Goal: Task Accomplishment & Management: Manage account settings

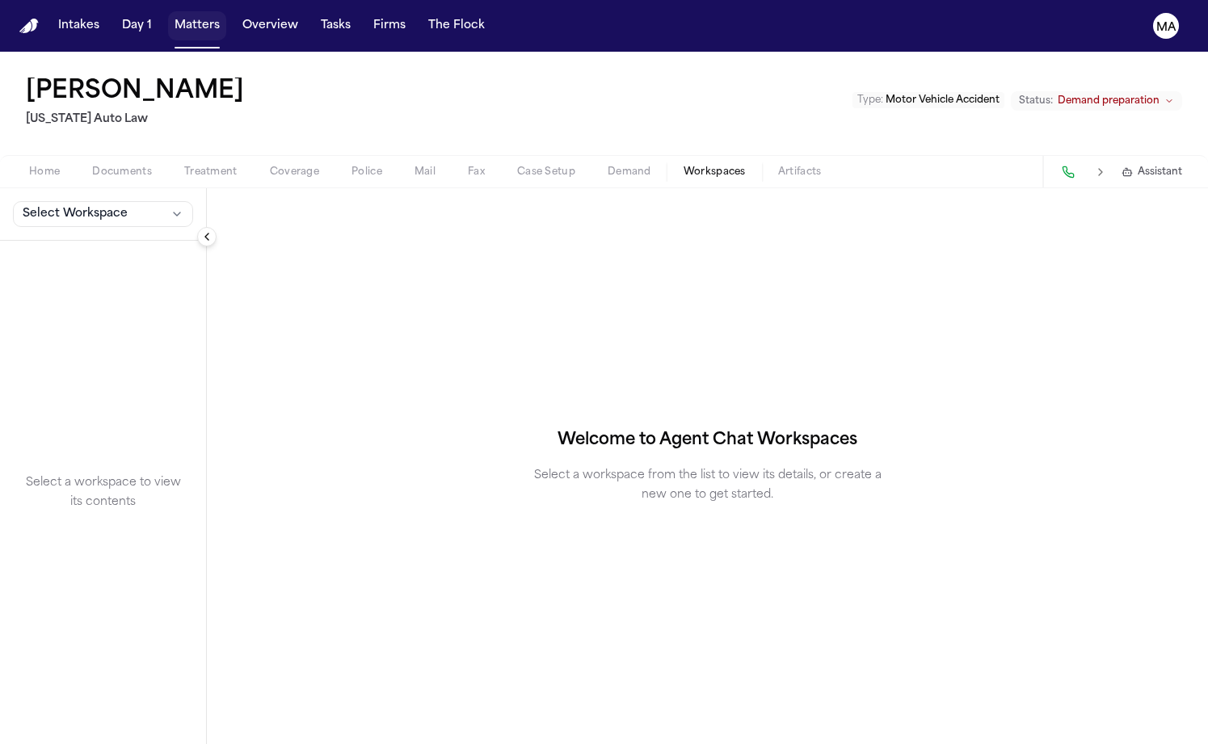
click at [168, 14] on button "Matters" at bounding box center [197, 25] width 58 height 29
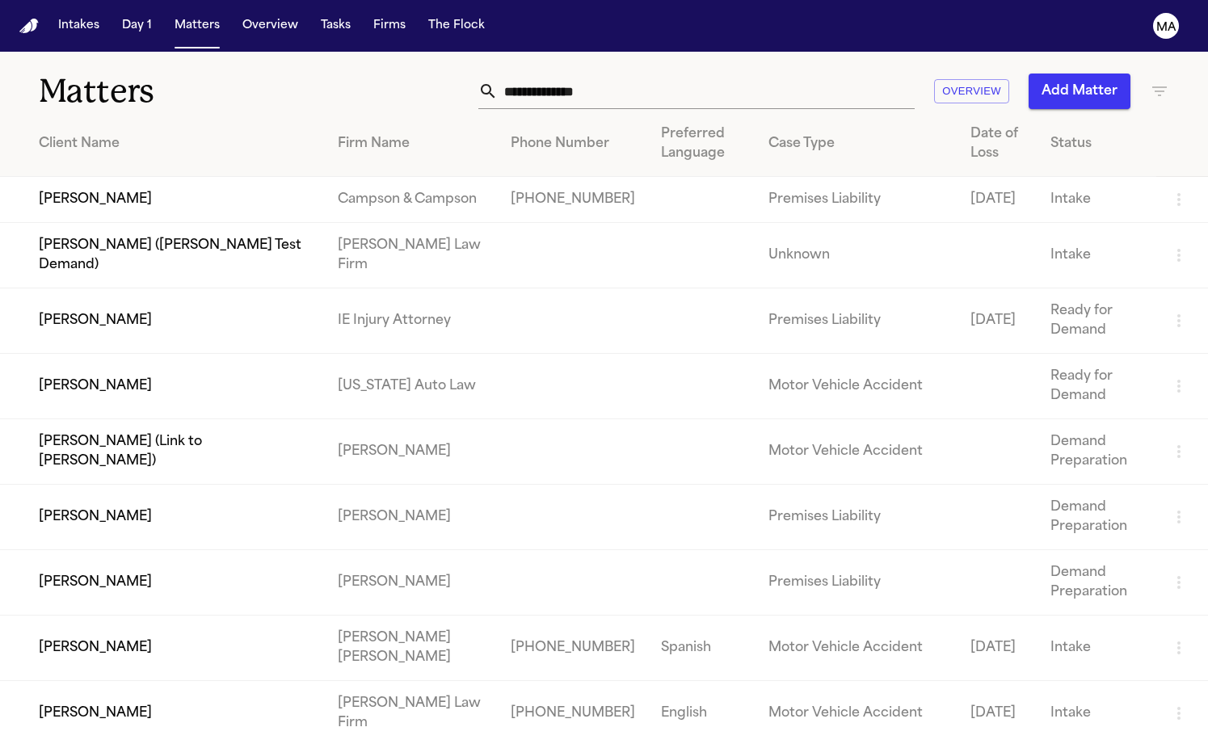
click at [786, 74] on input "text" at bounding box center [706, 92] width 417 height 36
click at [795, 74] on input "text" at bounding box center [706, 92] width 417 height 36
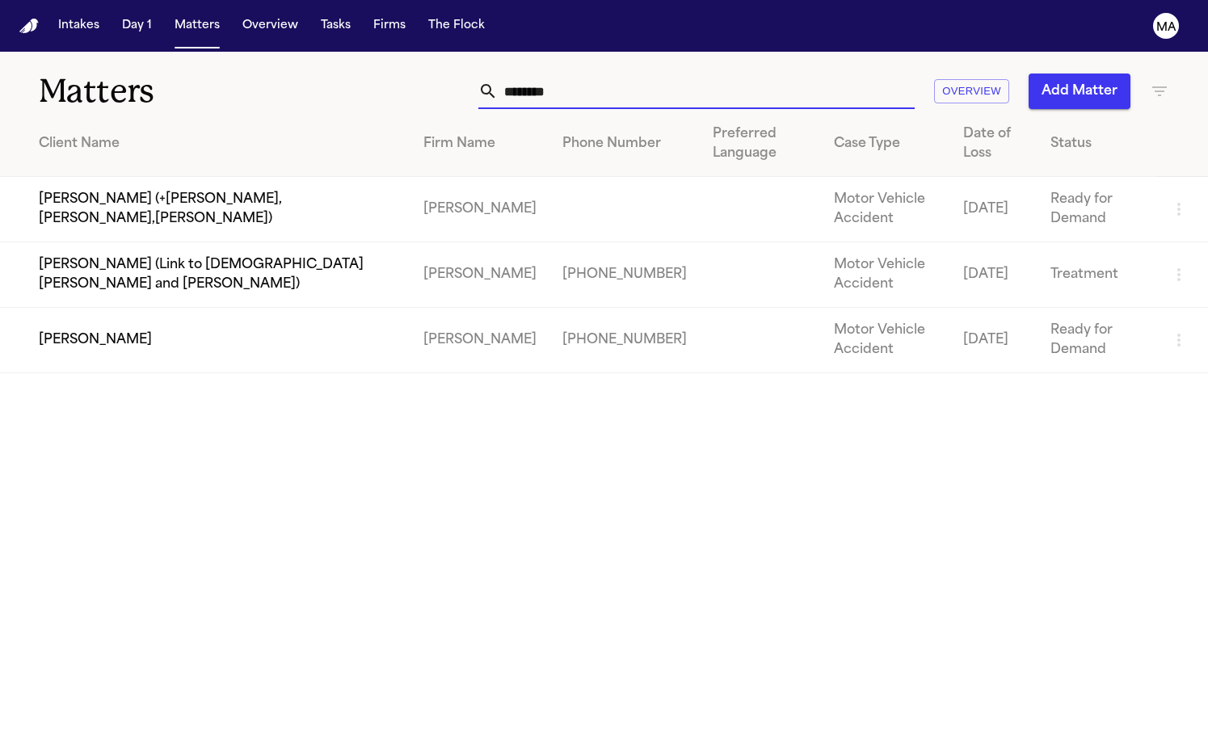
type input "********"
click at [311, 308] on td "[PERSON_NAME]" at bounding box center [205, 340] width 411 height 65
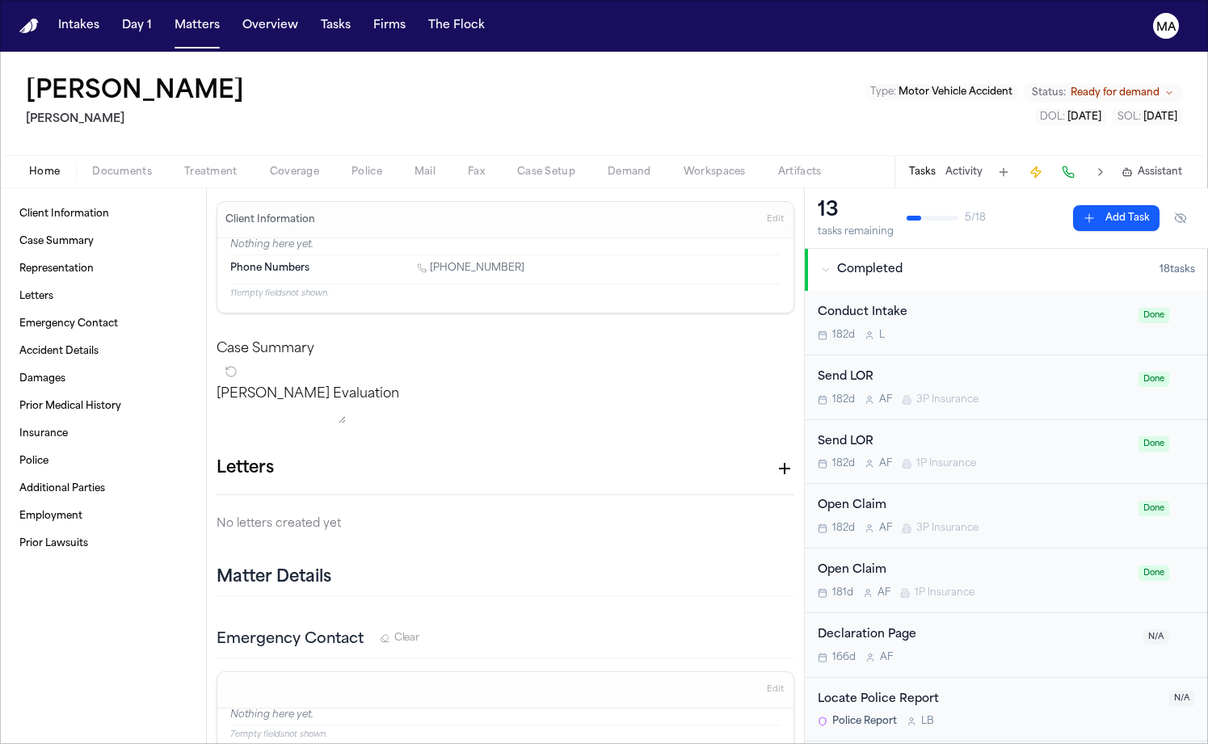
click at [1182, 166] on span "Assistant" at bounding box center [1160, 172] width 44 height 13
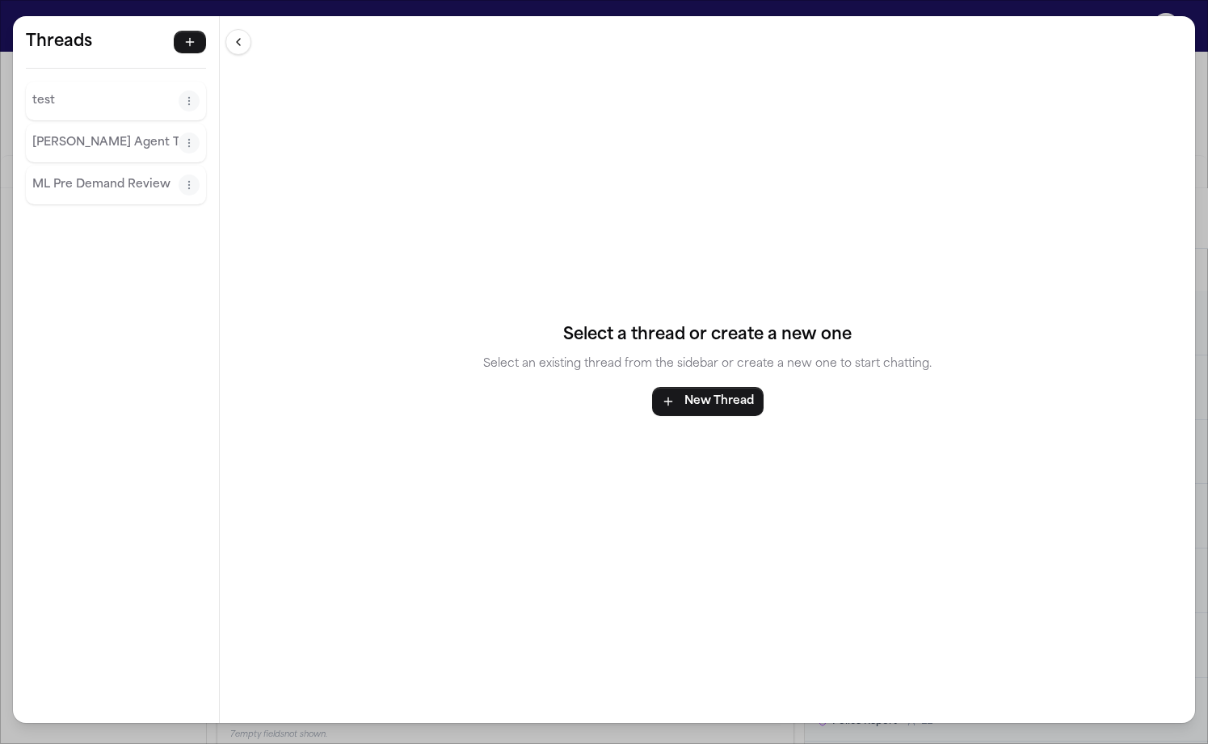
click at [70, 133] on p "Finch Agent Thread" at bounding box center [105, 142] width 146 height 19
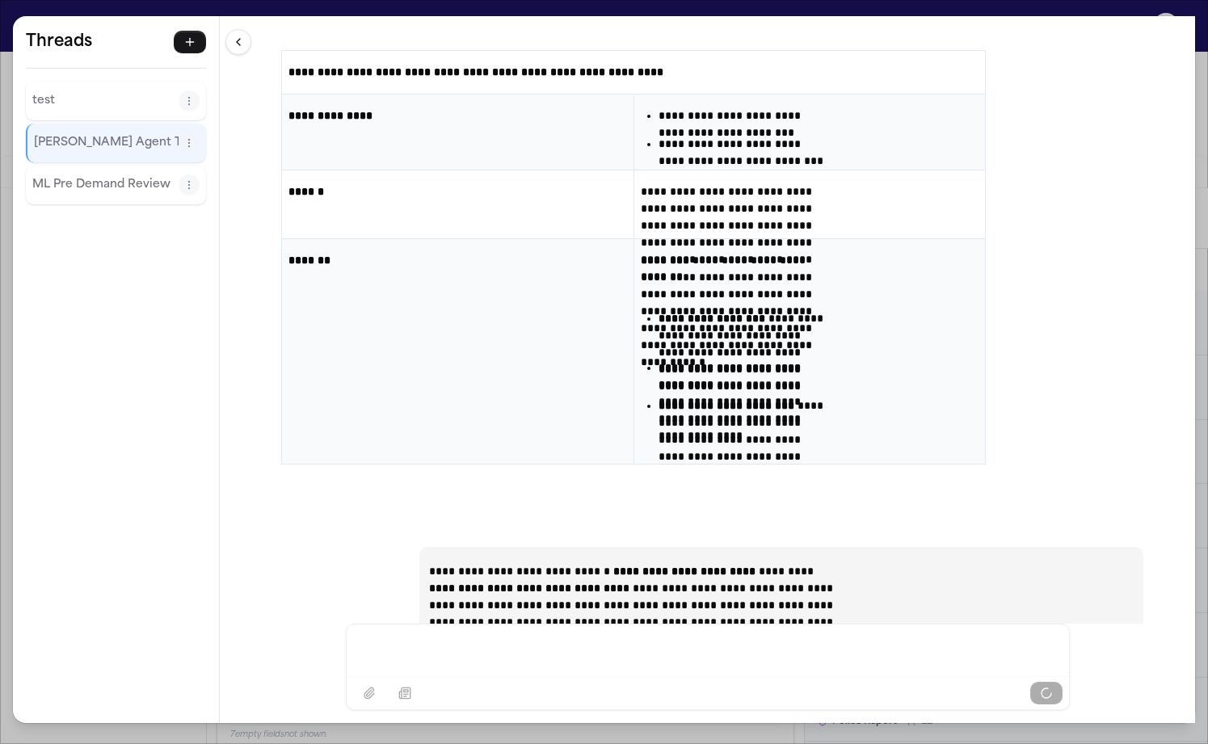
scroll to position [35064, 0]
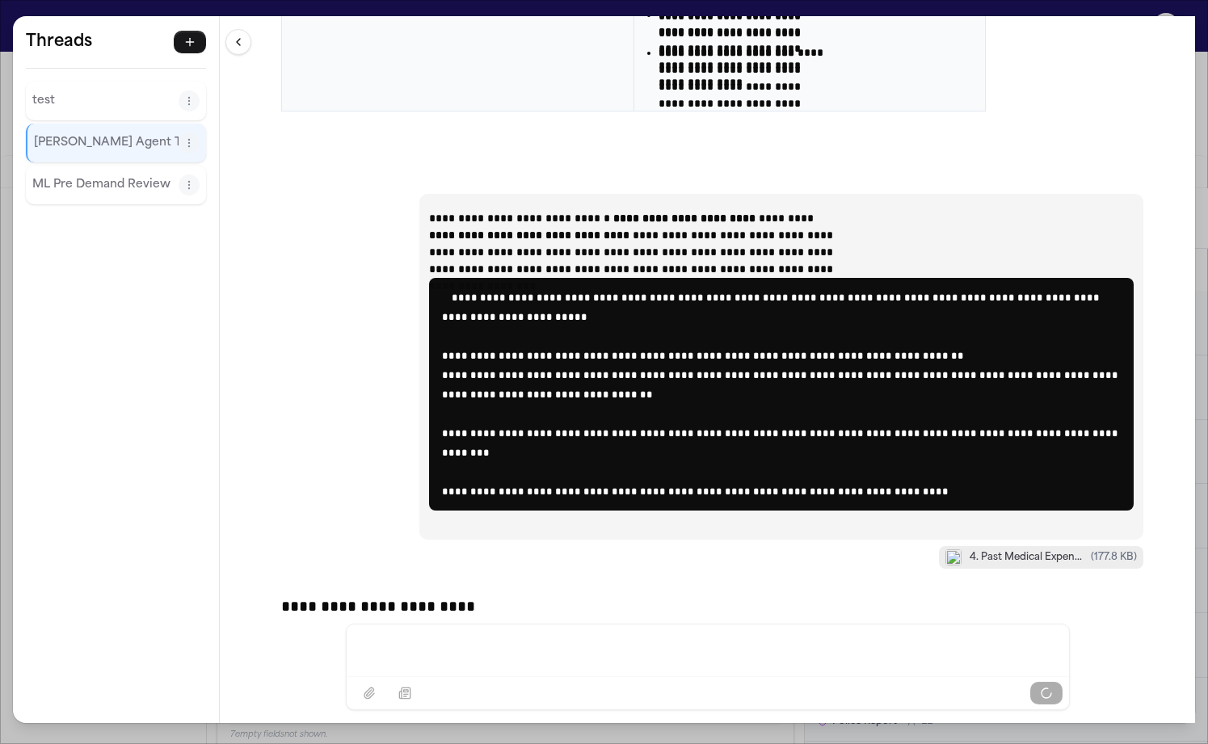
click at [356, 16] on div "**********" at bounding box center [708, 320] width 976 height 608
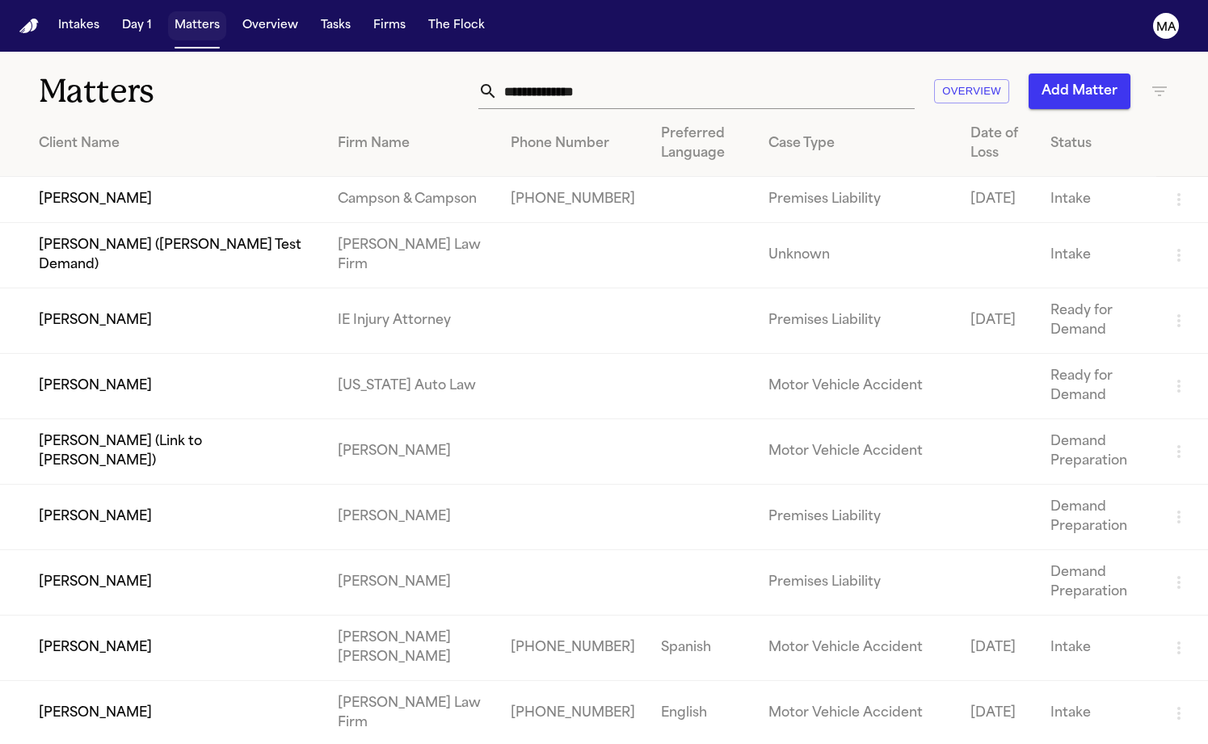
click at [168, 15] on button "Matters" at bounding box center [197, 25] width 58 height 29
click at [833, 74] on input "text" at bounding box center [706, 92] width 417 height 36
click at [1152, 82] on icon "button" at bounding box center [1159, 91] width 19 height 19
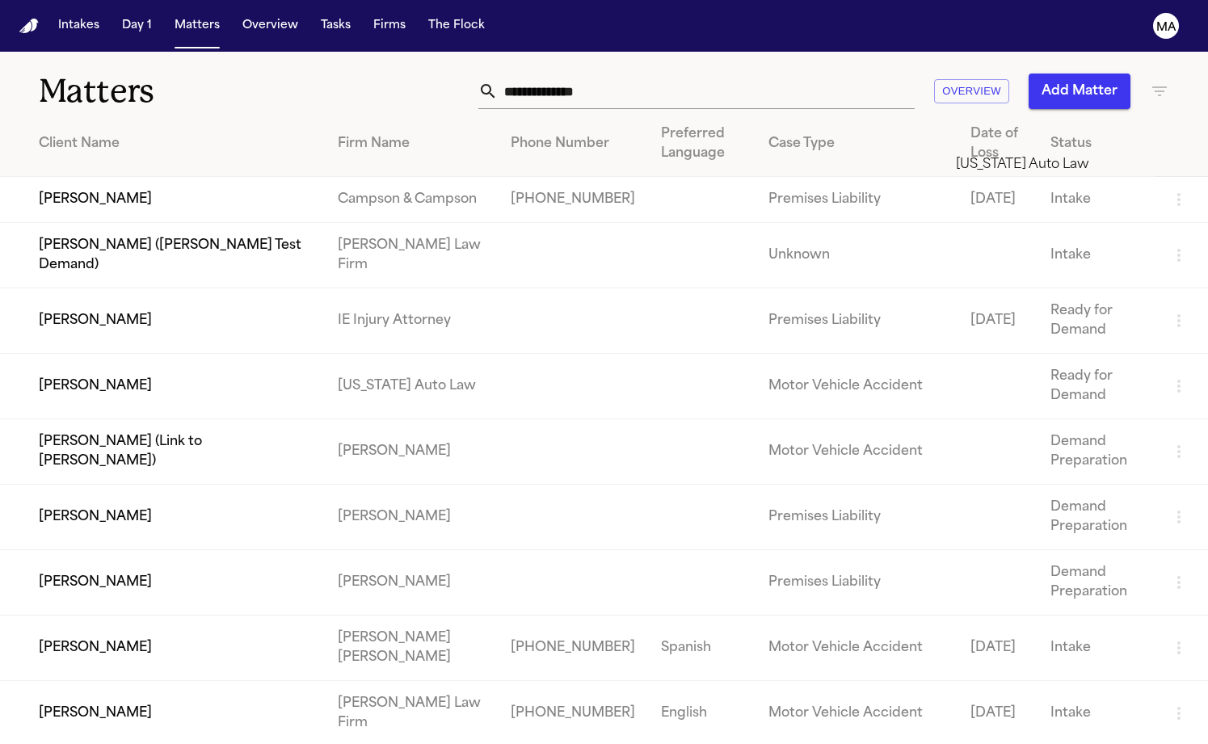
type input "****"
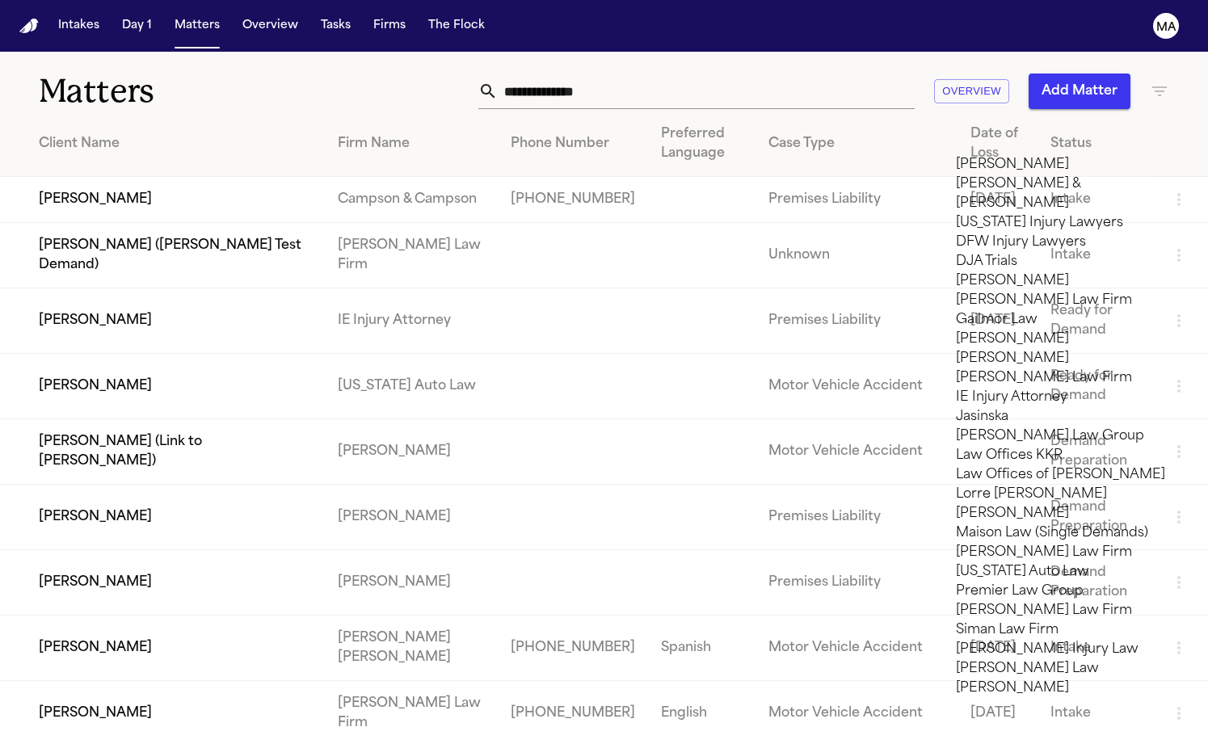
type input "****"
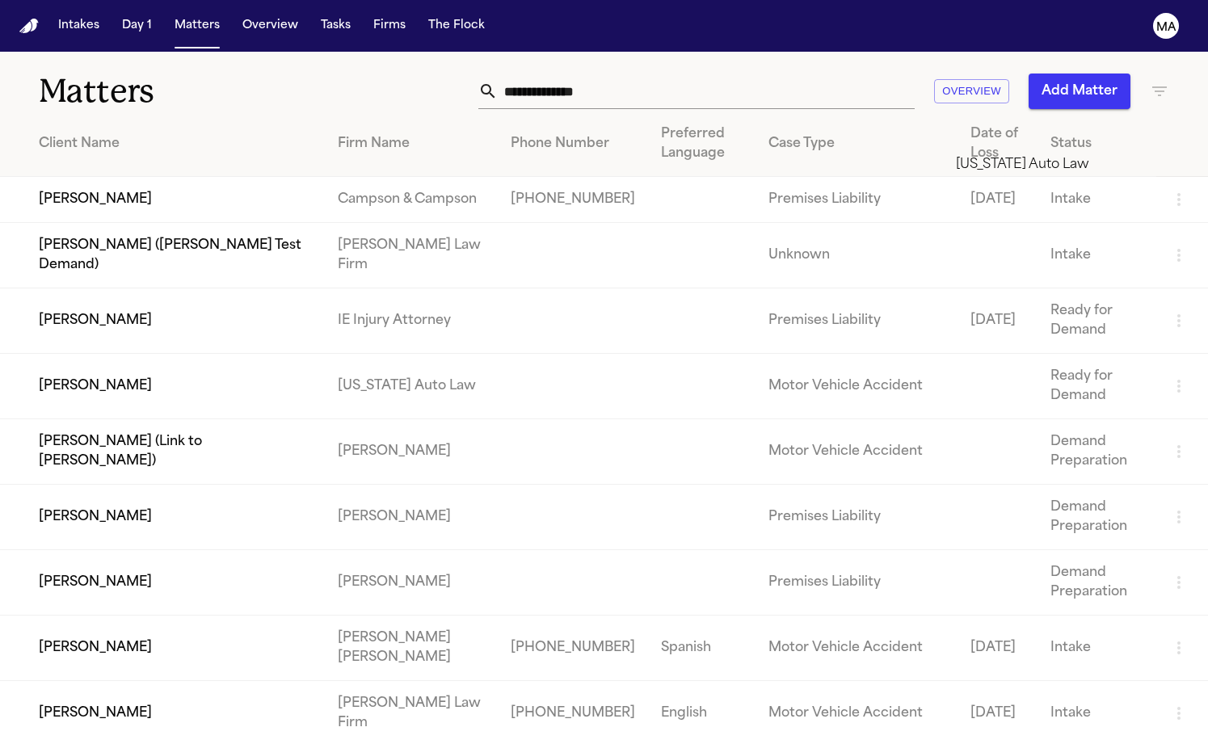
click at [1014, 173] on li "[US_STATE] Auto Law" at bounding box center [1071, 164] width 230 height 19
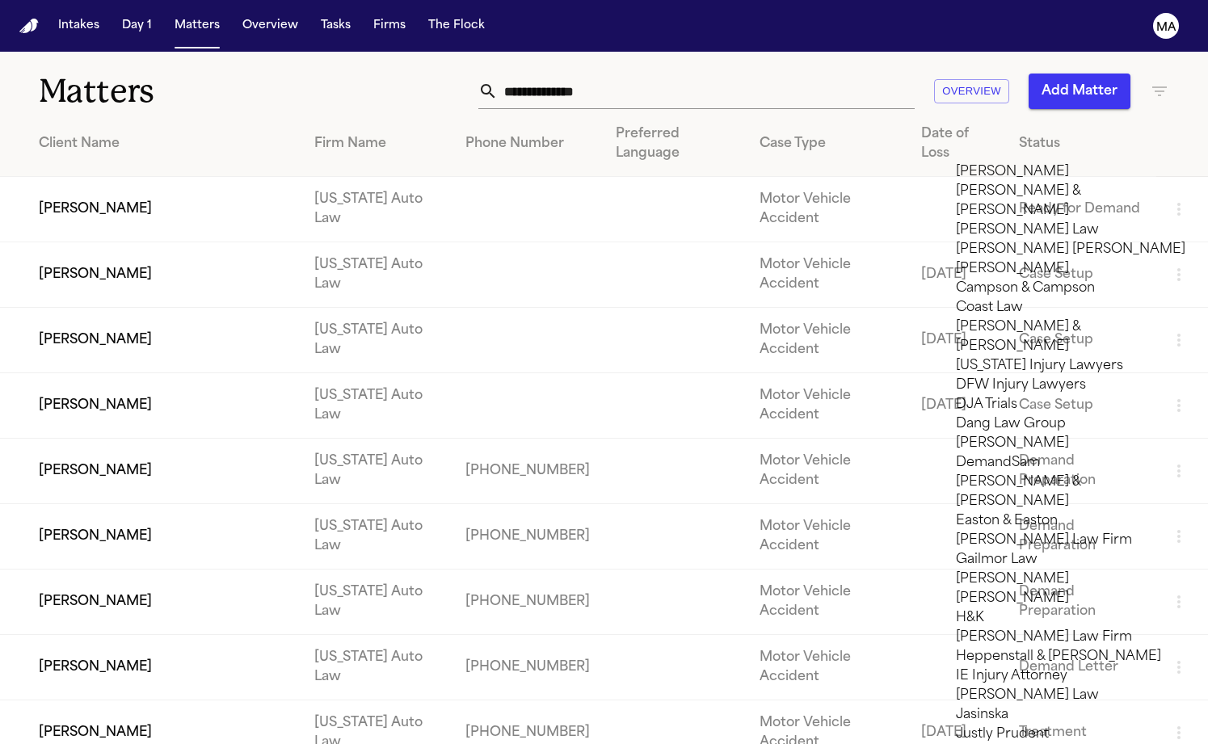
scroll to position [436, 0]
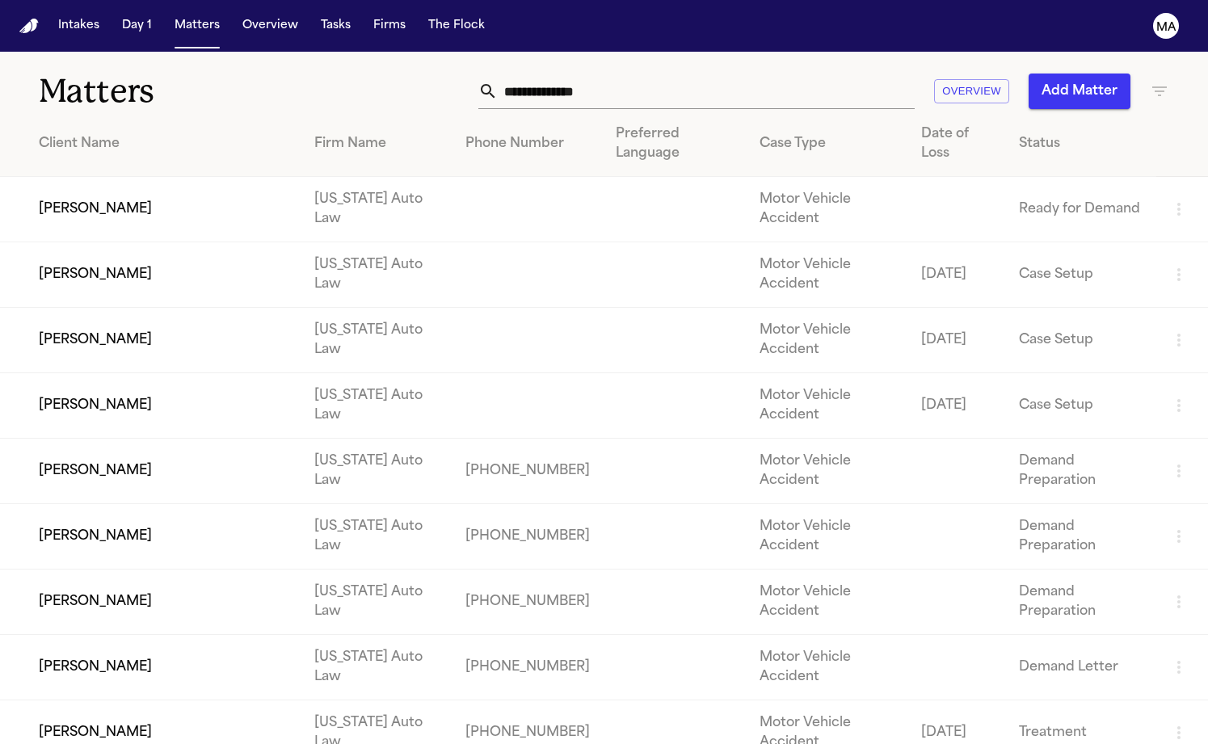
click at [296, 744] on div at bounding box center [604, 744] width 1208 height 0
click at [89, 177] on td "[PERSON_NAME]" at bounding box center [150, 209] width 301 height 65
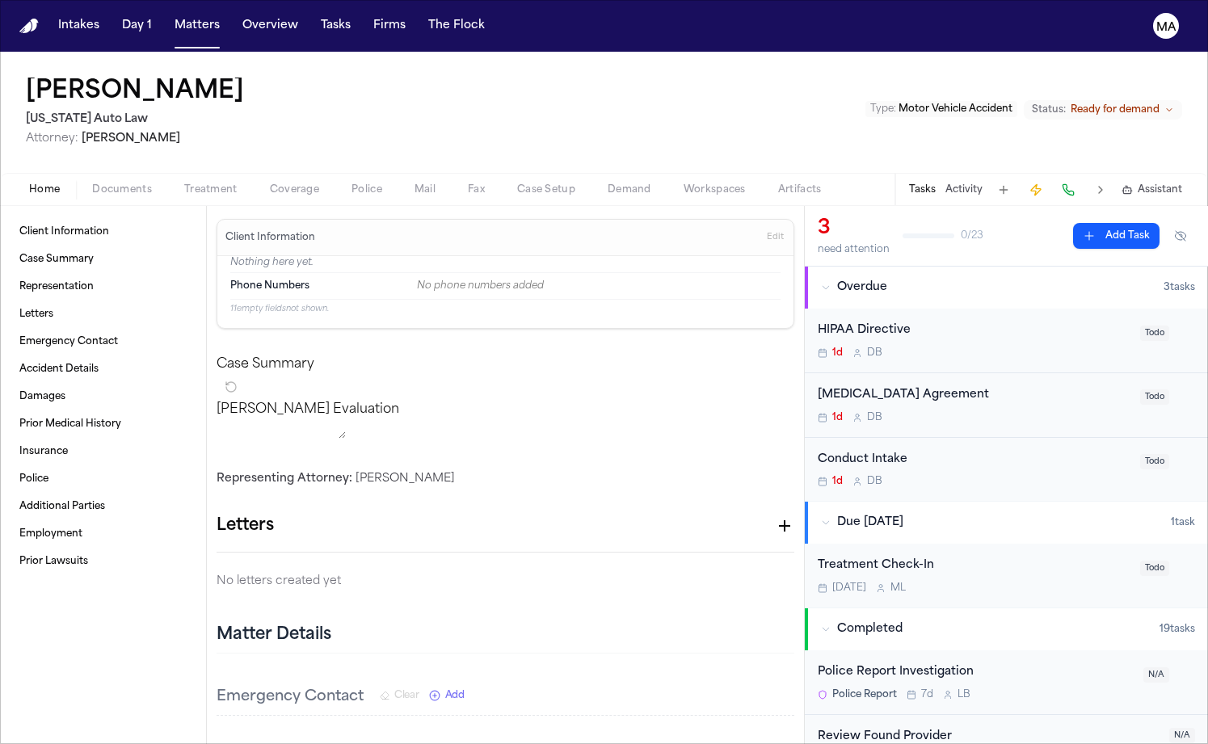
click at [95, 198] on span "button" at bounding box center [121, 199] width 79 height 2
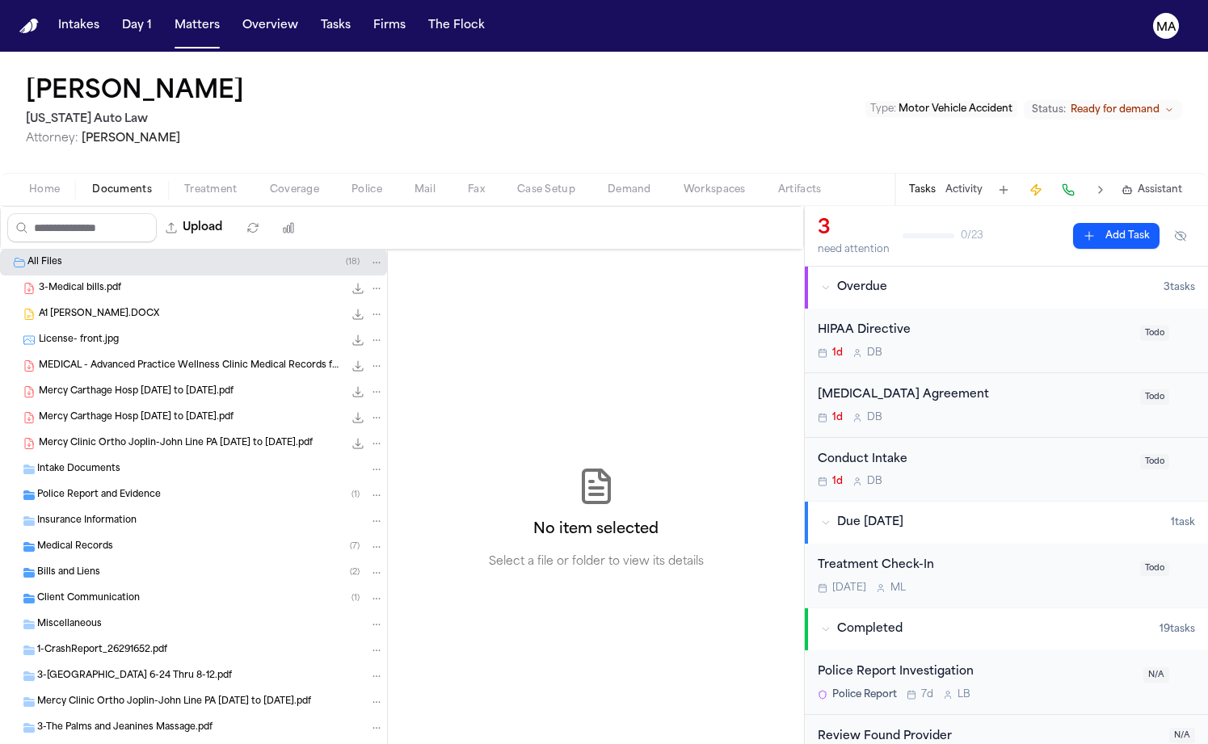
click at [184, 183] on span "Treatment" at bounding box center [210, 189] width 53 height 13
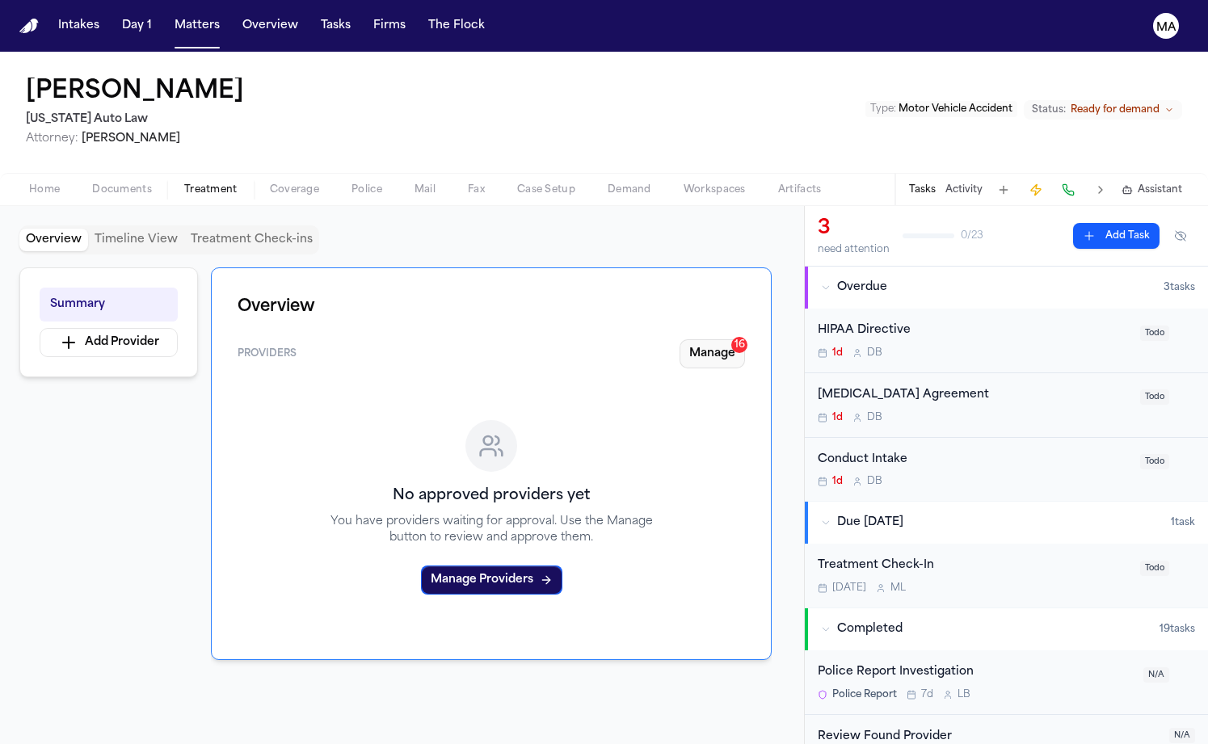
click at [745, 339] on button "Manage 16" at bounding box center [712, 353] width 65 height 29
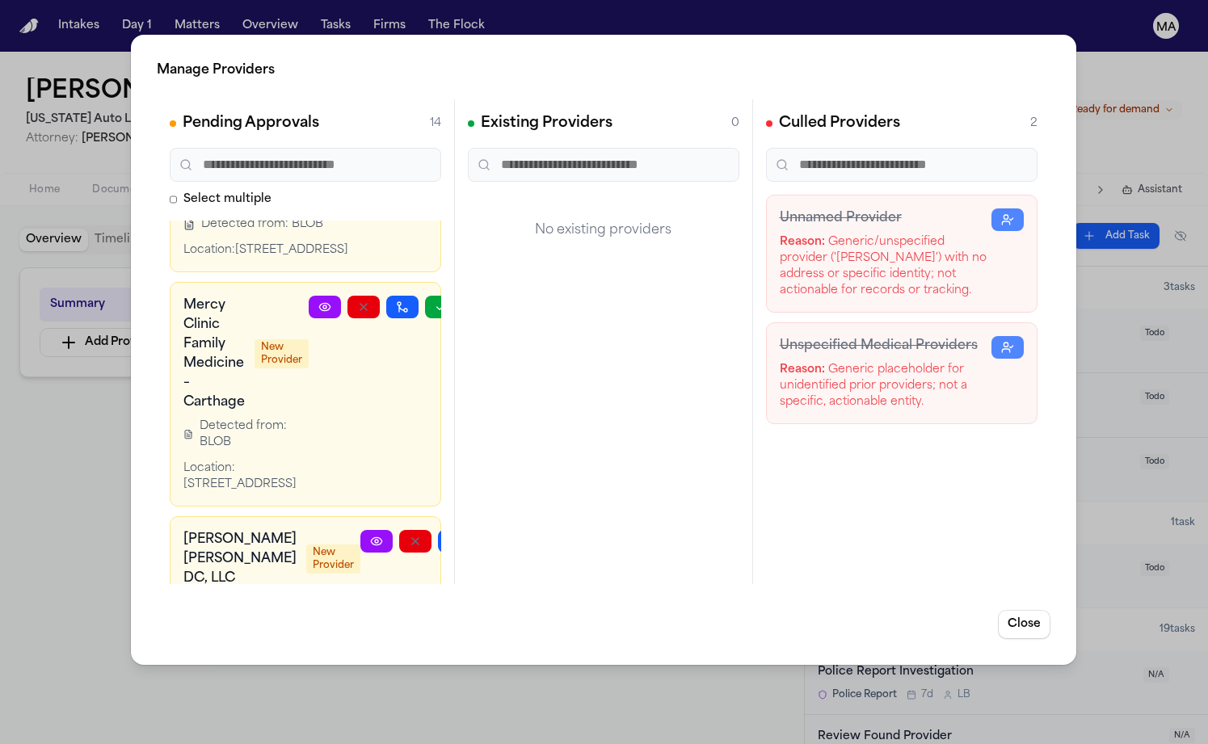
scroll to position [680, 0]
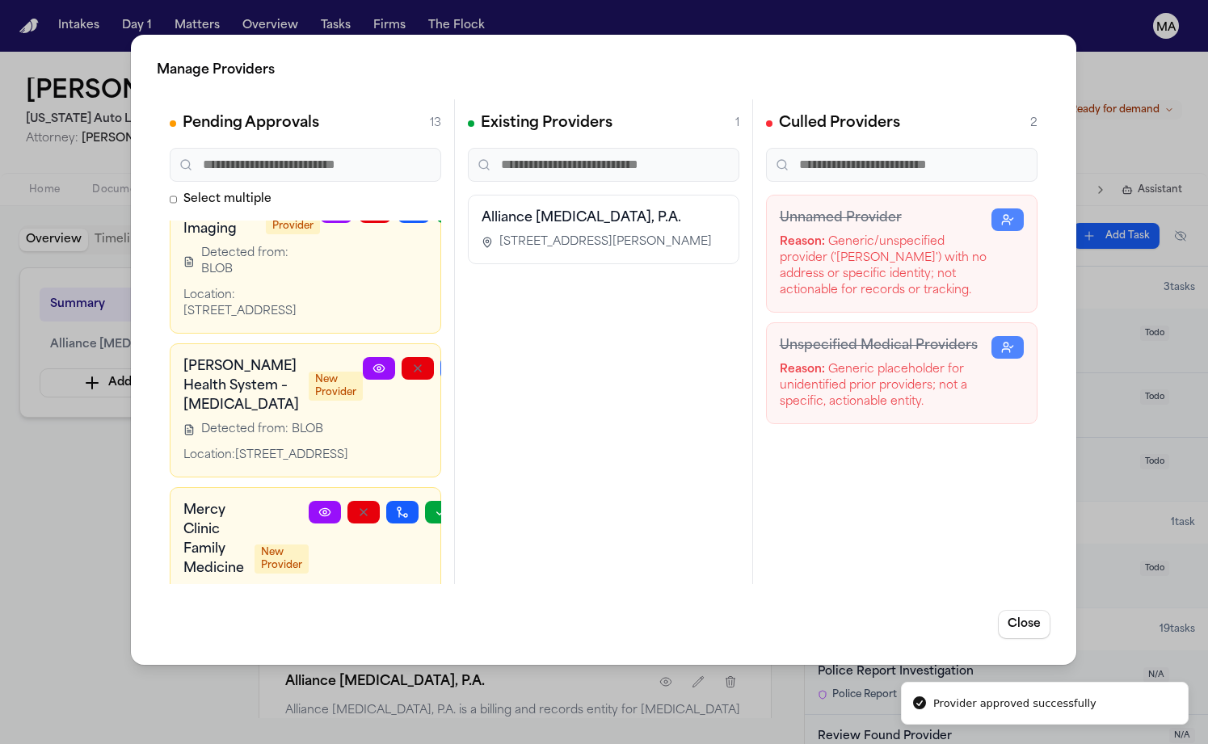
scroll to position [432, 0]
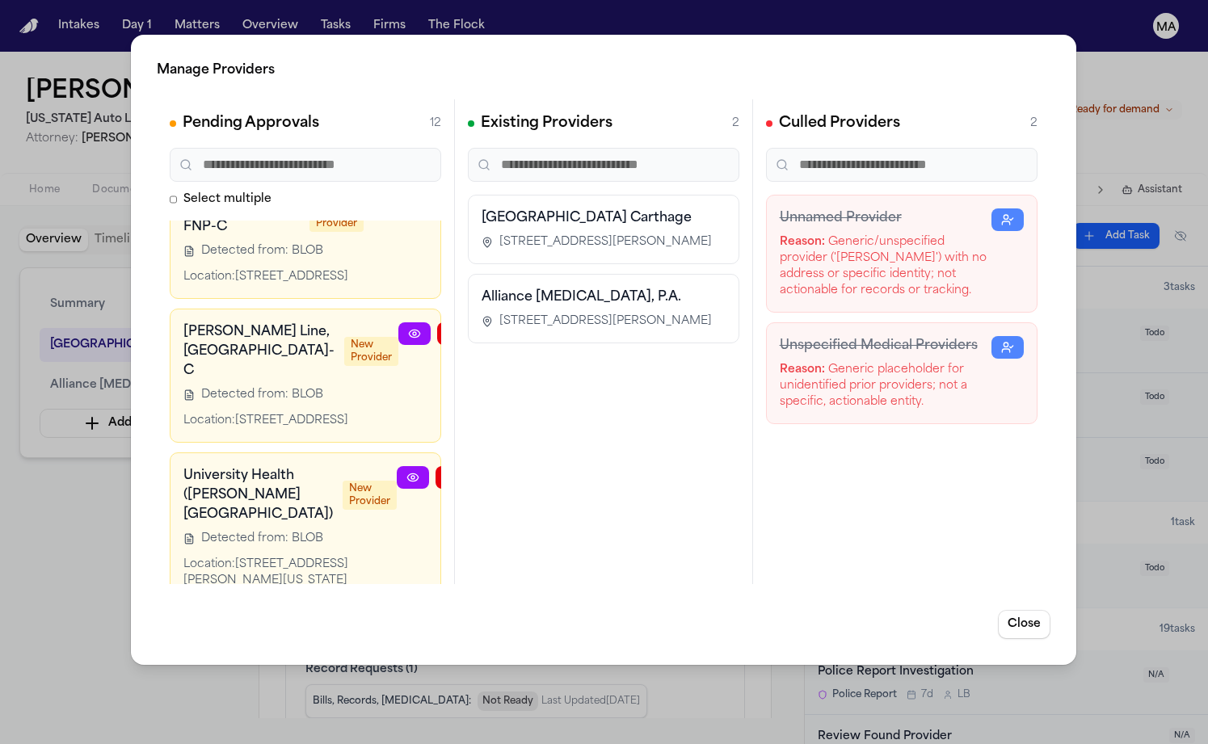
scroll to position [6, 0]
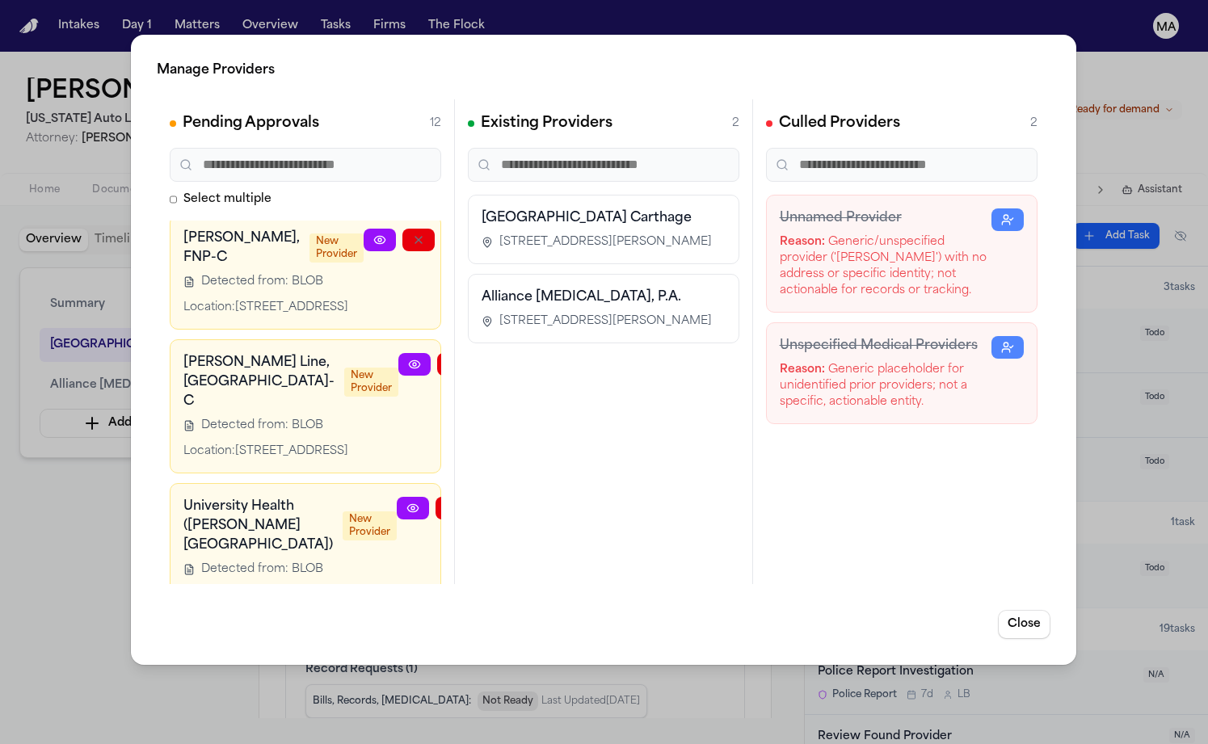
click at [525, 505] on icon "button" at bounding box center [529, 508] width 9 height 6
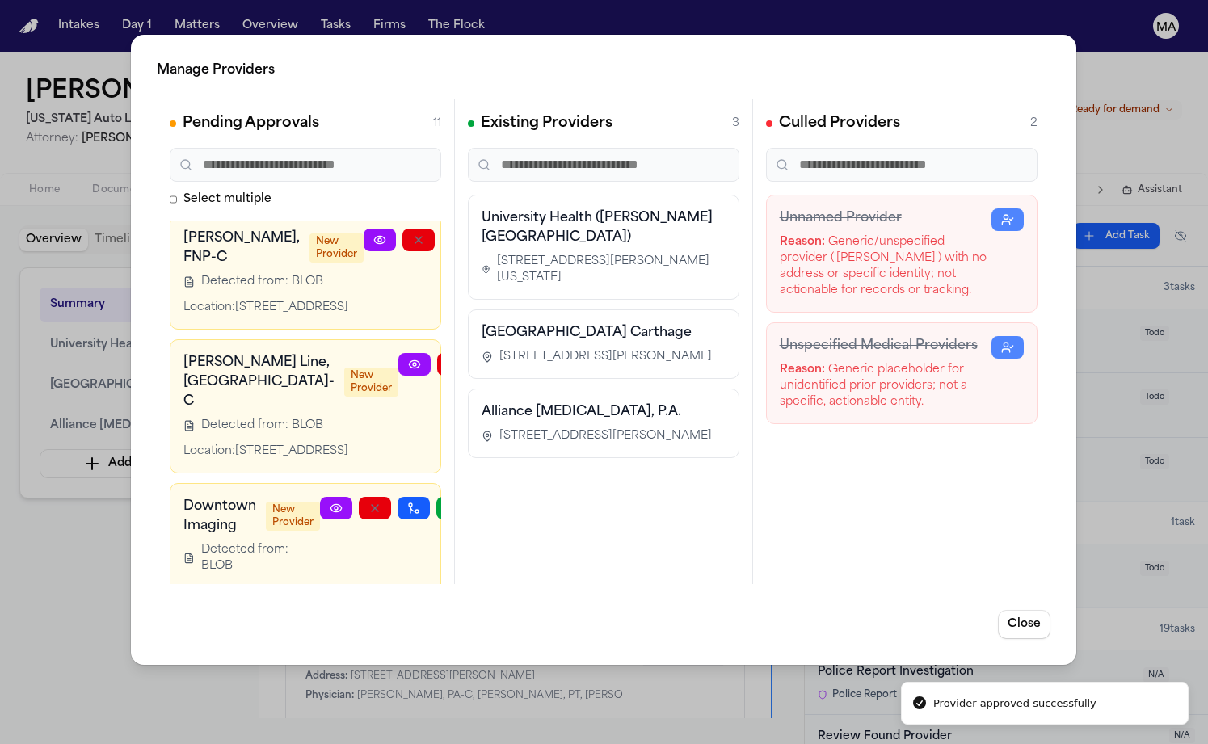
click at [32, 438] on div "Manage Providers Pending Approvals 11 Select multiple [PERSON_NAME], FNP-C New …" at bounding box center [604, 372] width 1208 height 744
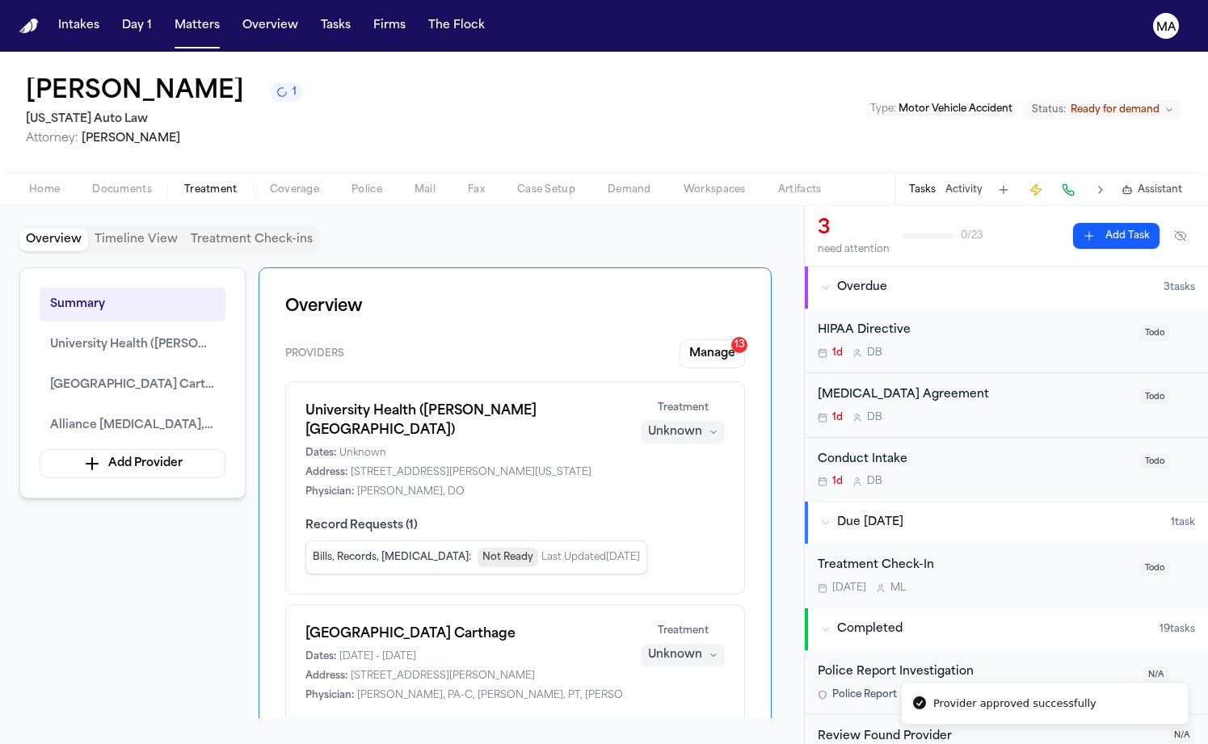
click at [702, 647] on div "Unknown" at bounding box center [675, 655] width 54 height 16
click at [713, 388] on span "Completed" at bounding box center [725, 396] width 64 height 16
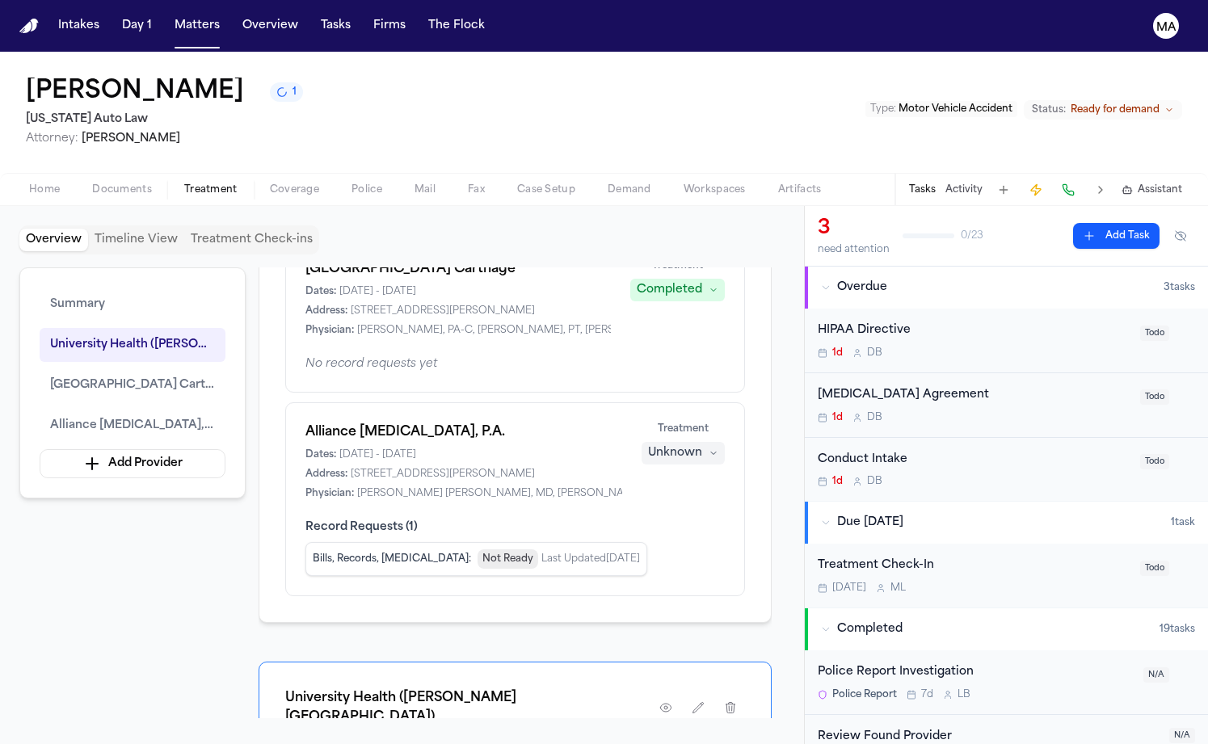
scroll to position [45, 0]
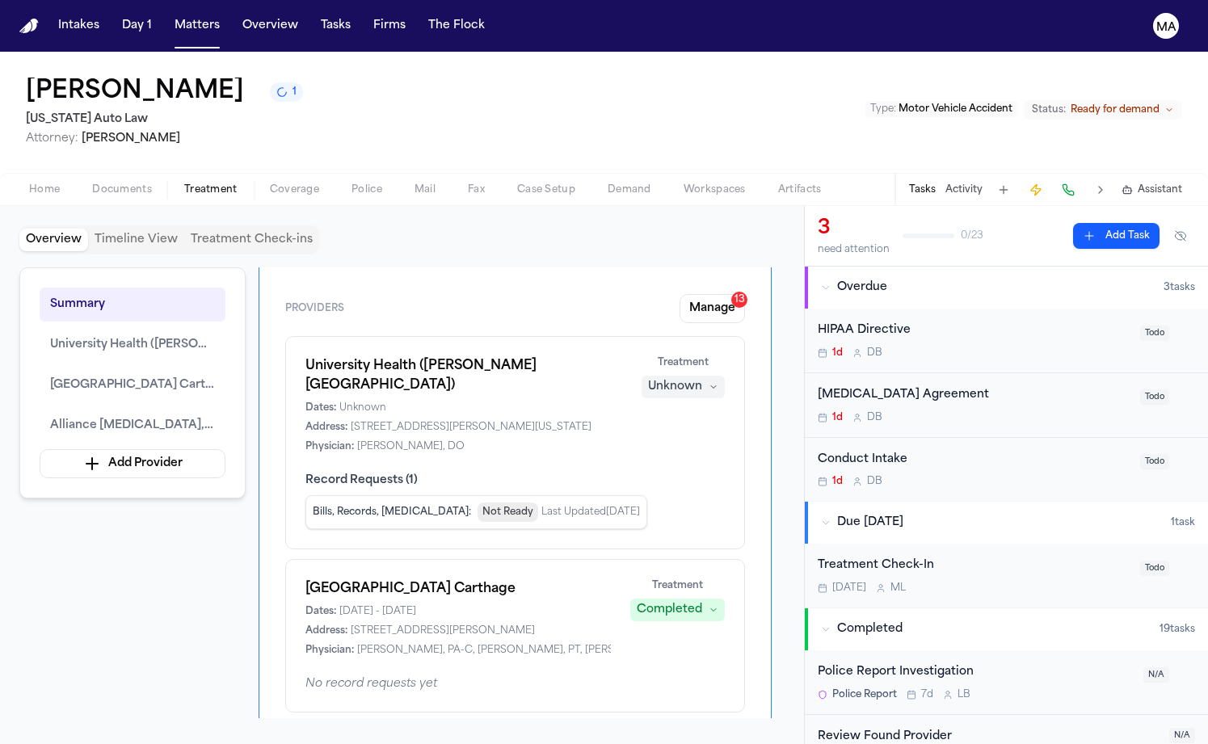
click at [702, 379] on div "Unknown" at bounding box center [675, 387] width 54 height 16
click at [710, 242] on span "Completed" at bounding box center [725, 250] width 64 height 16
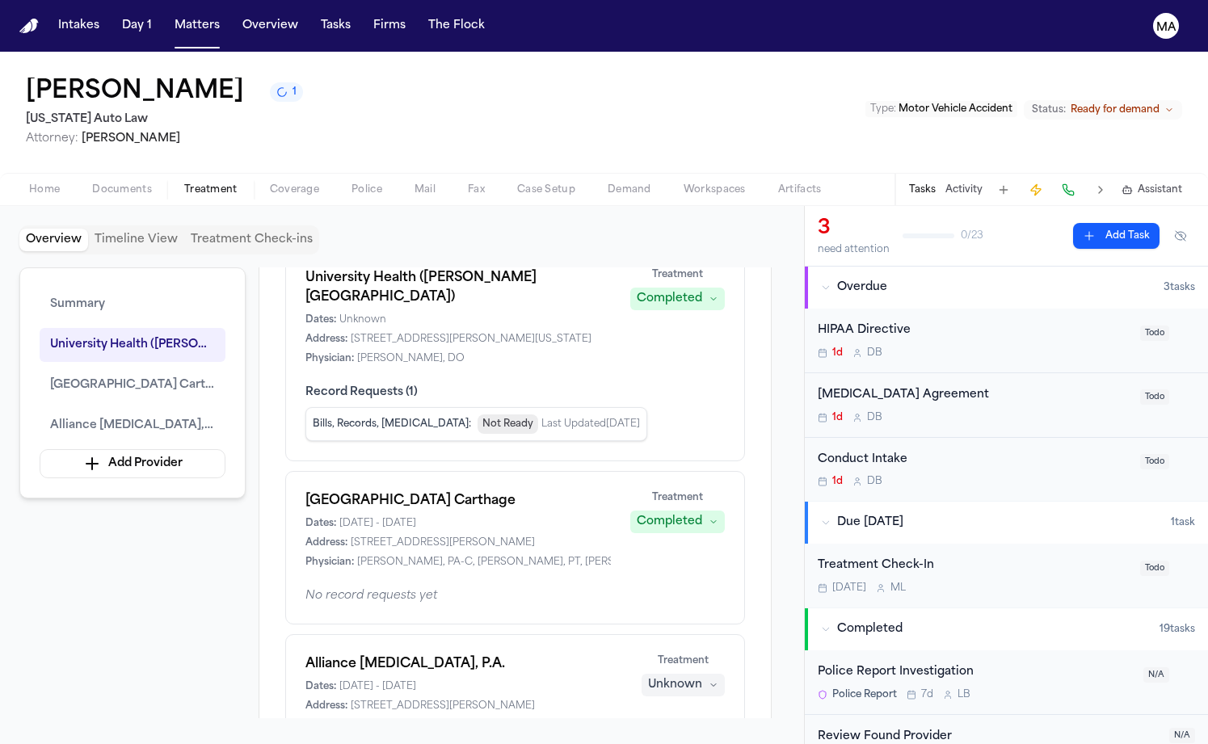
scroll to position [154, 0]
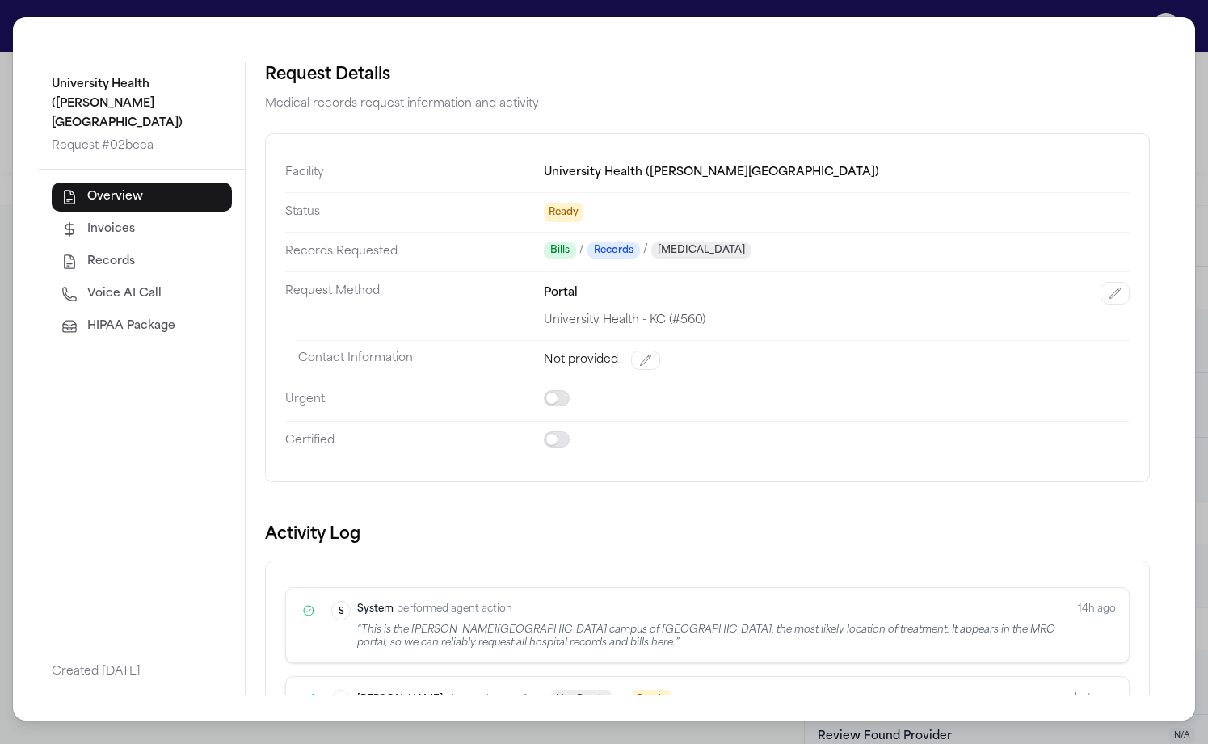
click at [87, 286] on span "Voice AI Call" at bounding box center [124, 294] width 74 height 16
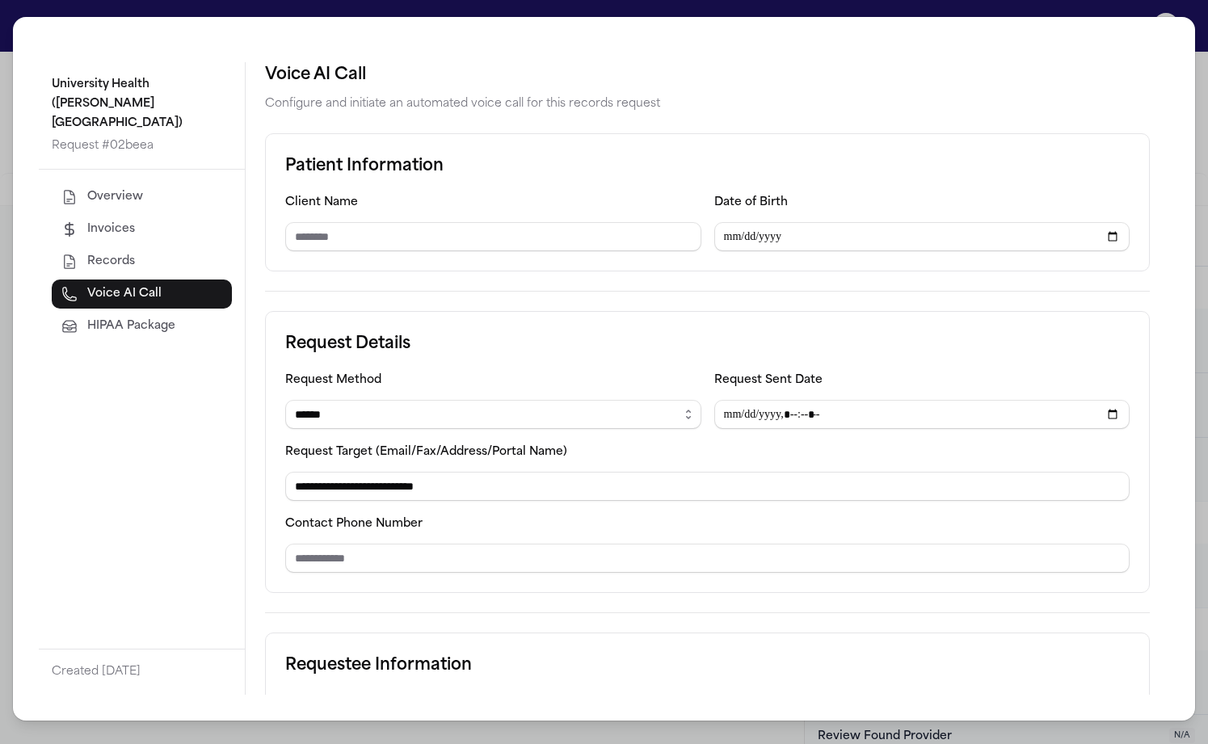
click at [87, 318] on span "HIPAA Package" at bounding box center [131, 326] width 88 height 16
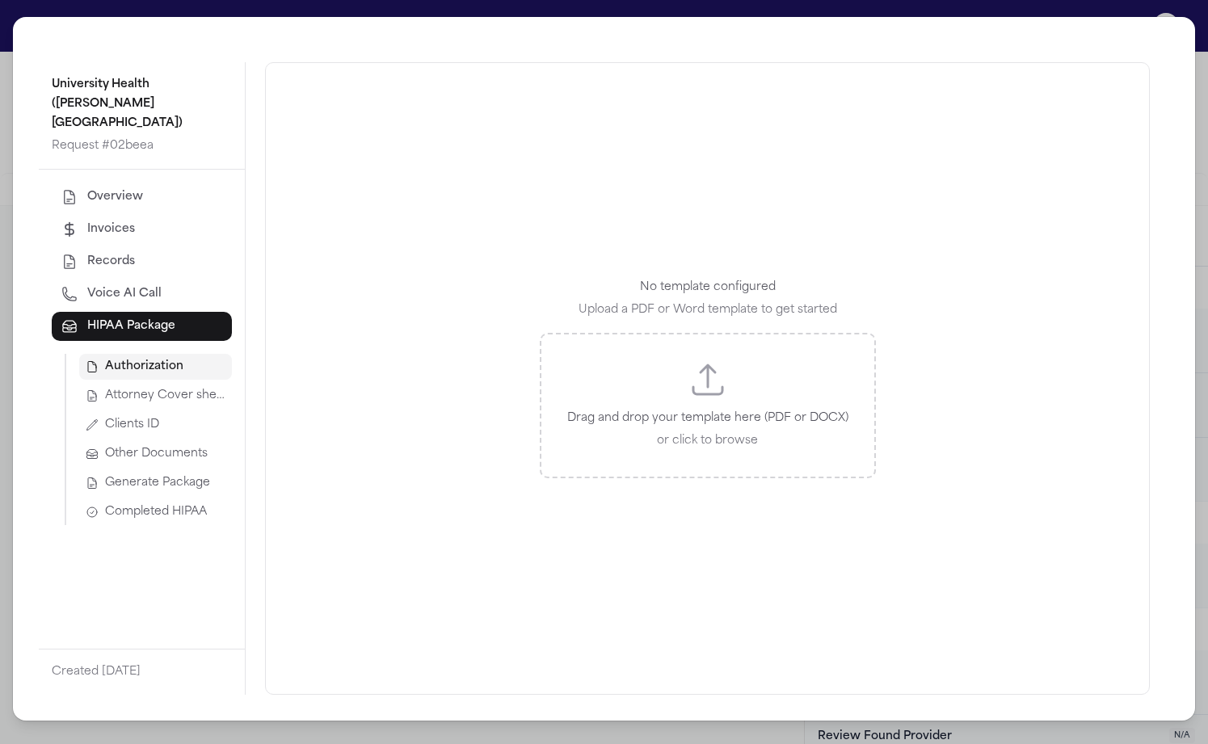
click at [86, 383] on button "Attorney Cover sheet" at bounding box center [155, 396] width 153 height 26
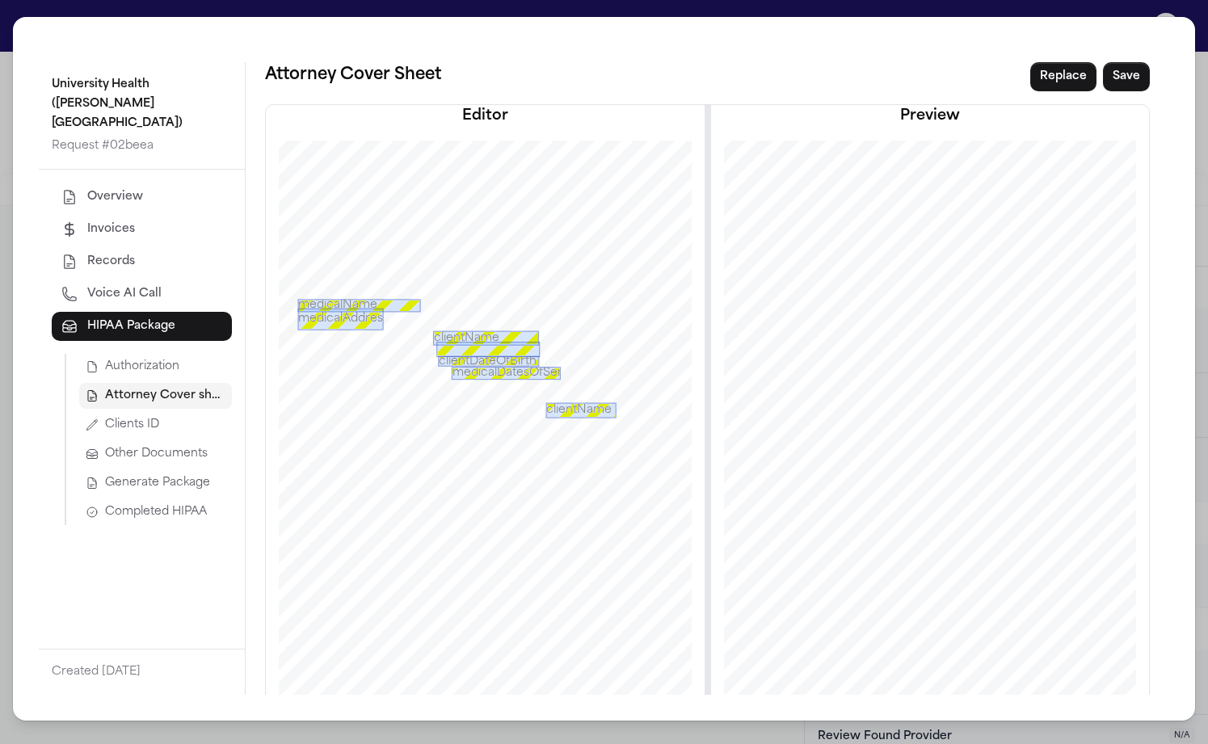
click at [105, 359] on span "Authorization" at bounding box center [142, 367] width 74 height 16
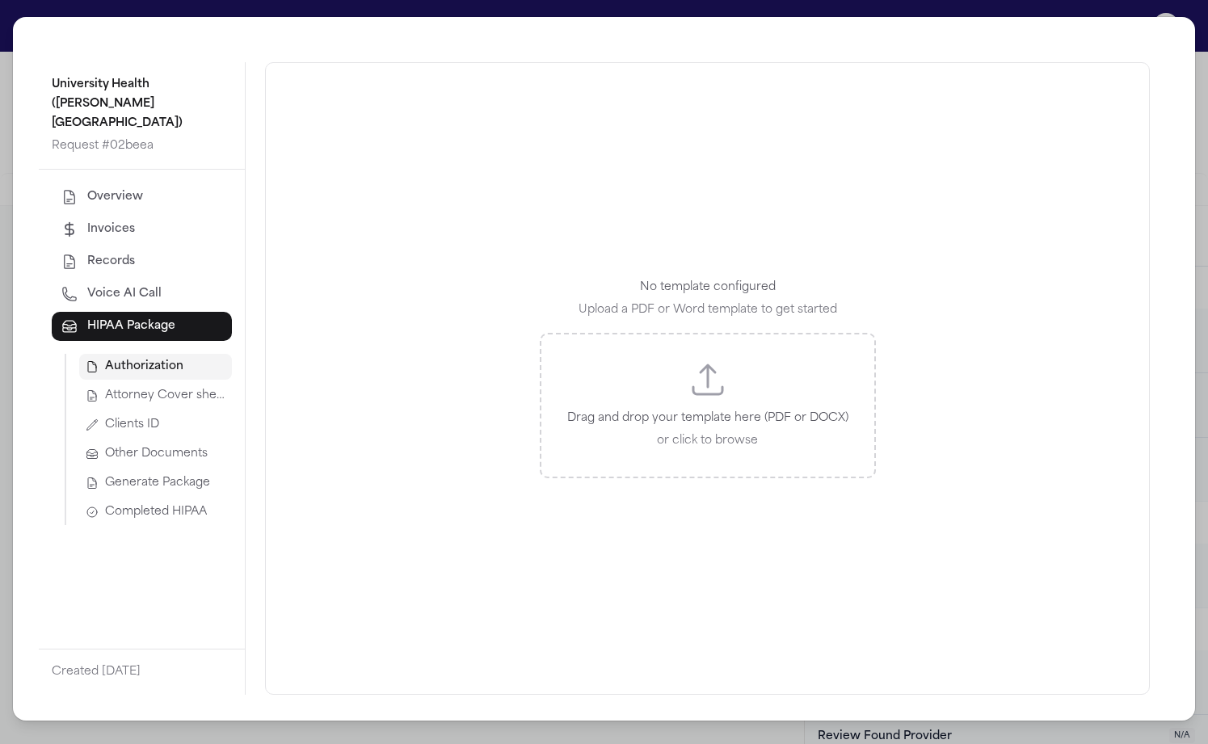
click at [105, 388] on span "Attorney Cover sheet" at bounding box center [165, 396] width 120 height 16
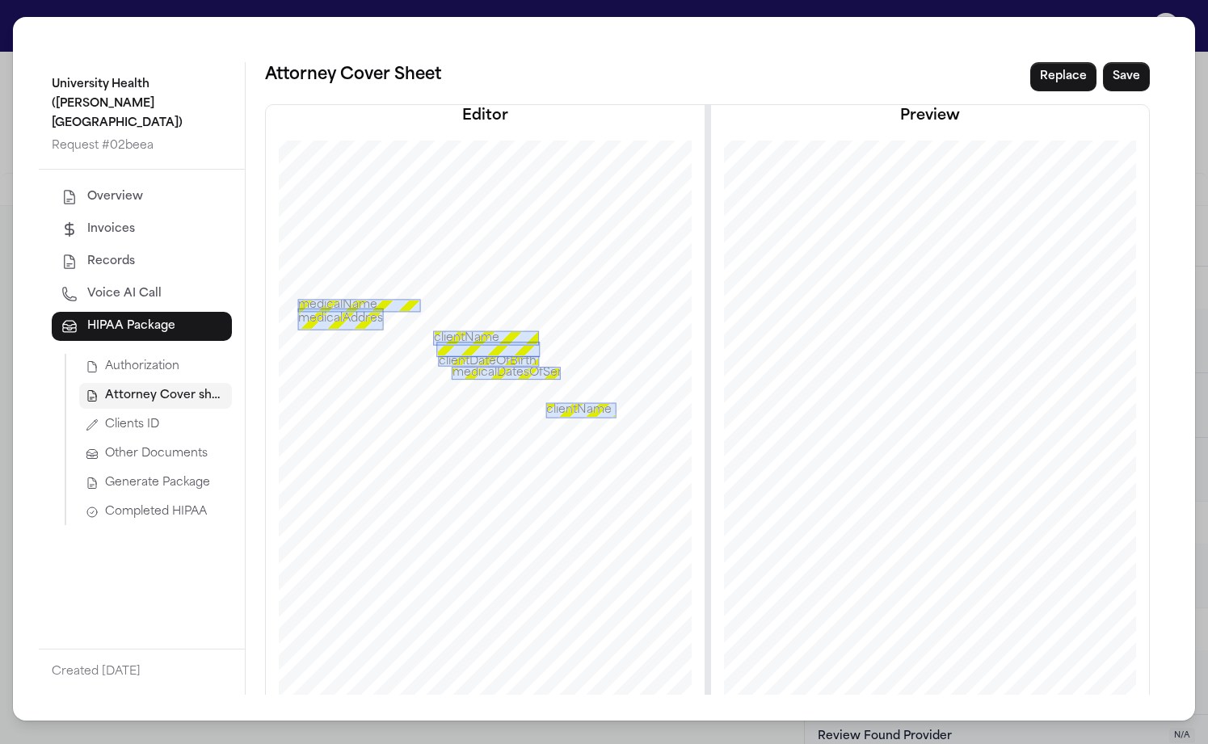
click at [105, 417] on span "Clients ID" at bounding box center [132, 425] width 54 height 16
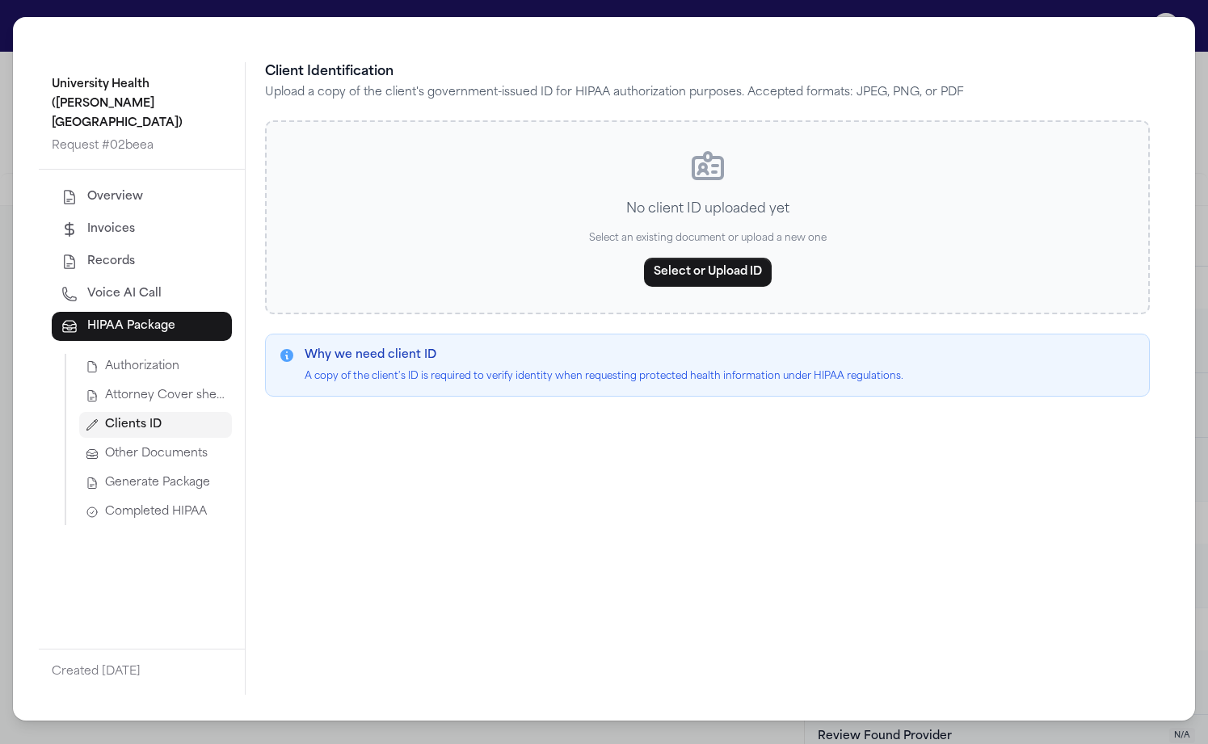
click at [105, 388] on span "Attorney Cover sheet" at bounding box center [165, 396] width 120 height 16
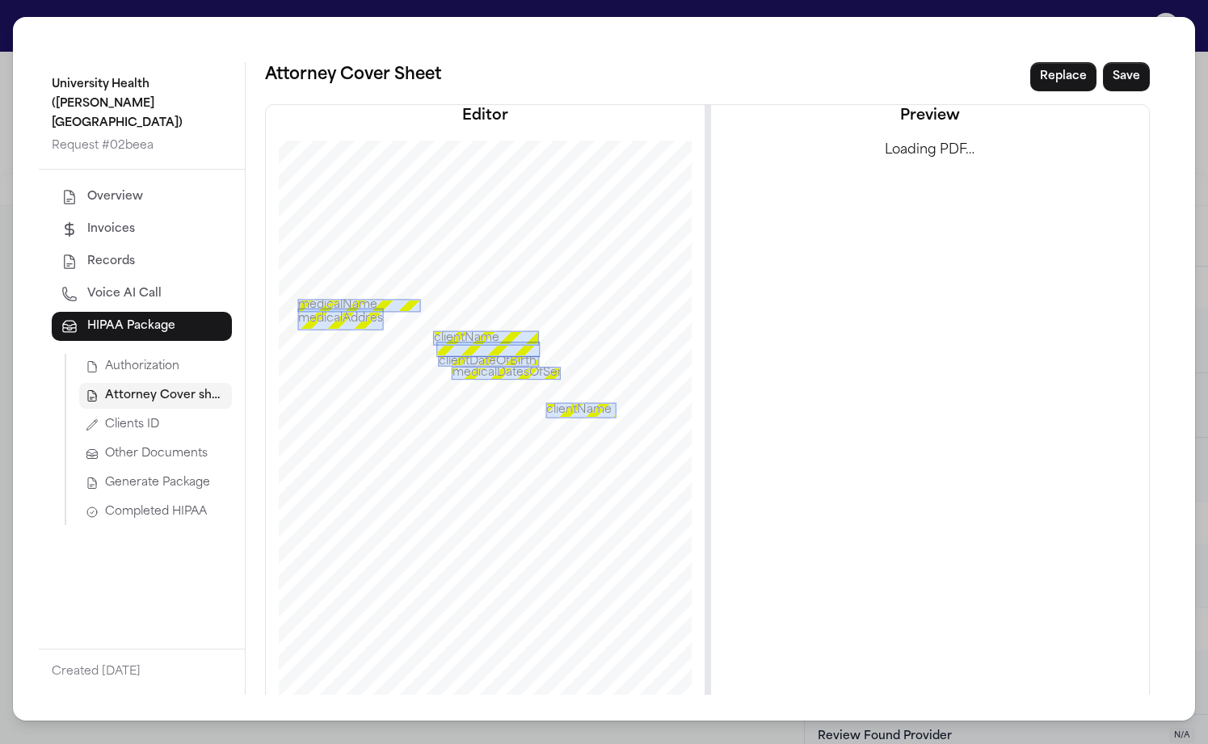
click at [82, 354] on button "Authorization" at bounding box center [155, 367] width 153 height 26
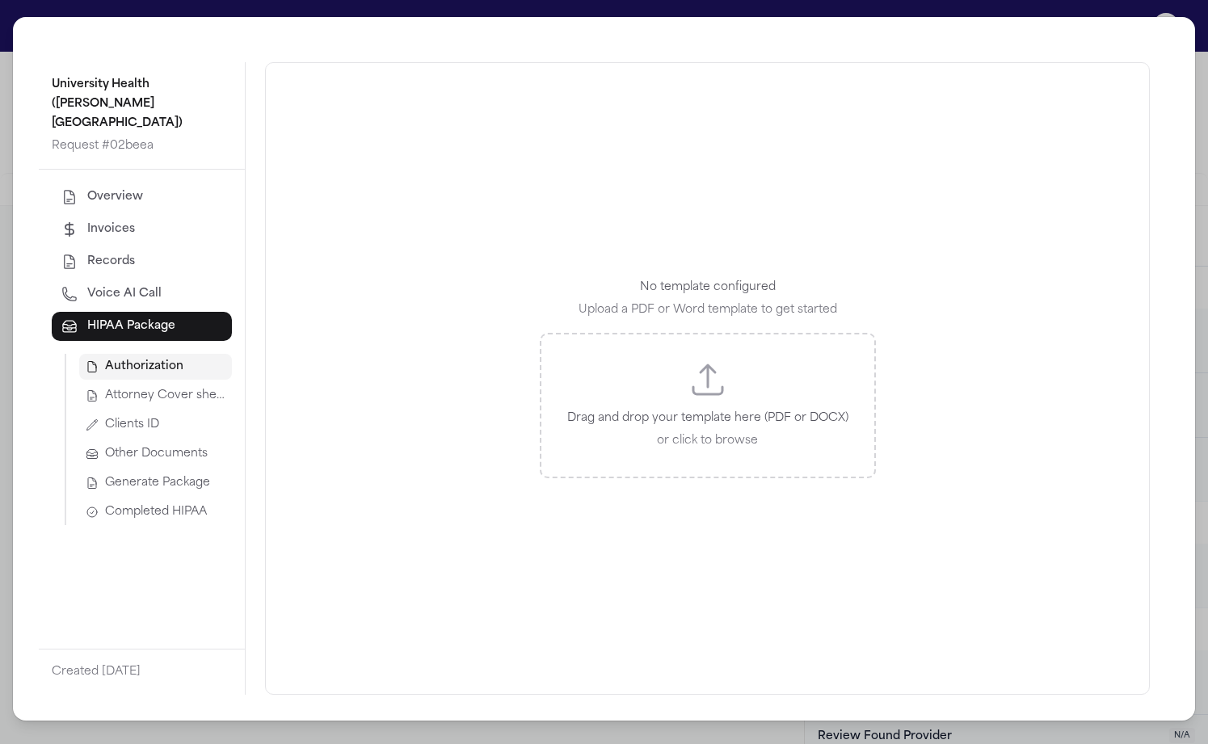
click at [105, 388] on span "Attorney Cover sheet" at bounding box center [165, 396] width 120 height 16
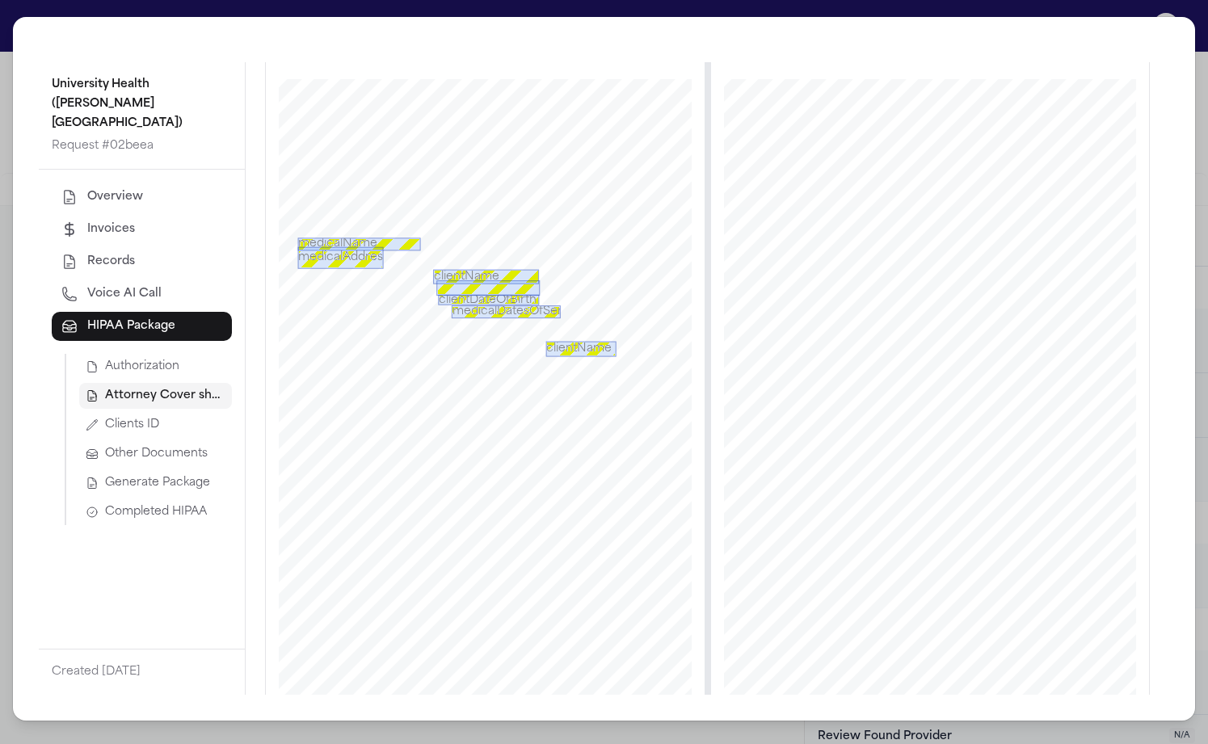
scroll to position [0, 0]
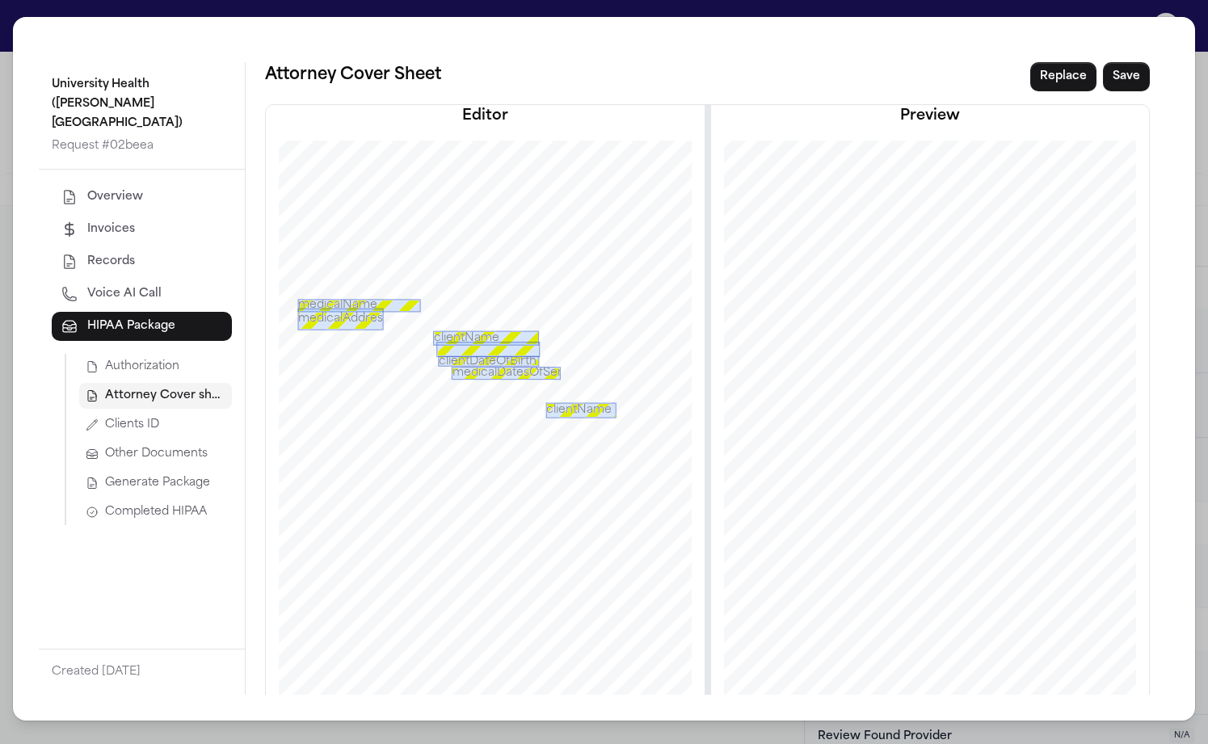
click at [891, 290] on div "[DOMAIN_NAME] Offices [GEOGRAPHIC_DATA] [GEOGRAPHIC_DATA] SENT FIRST CLASS MAIL…" at bounding box center [930, 467] width 504 height 652
click at [105, 359] on span "Authorization" at bounding box center [142, 367] width 74 height 16
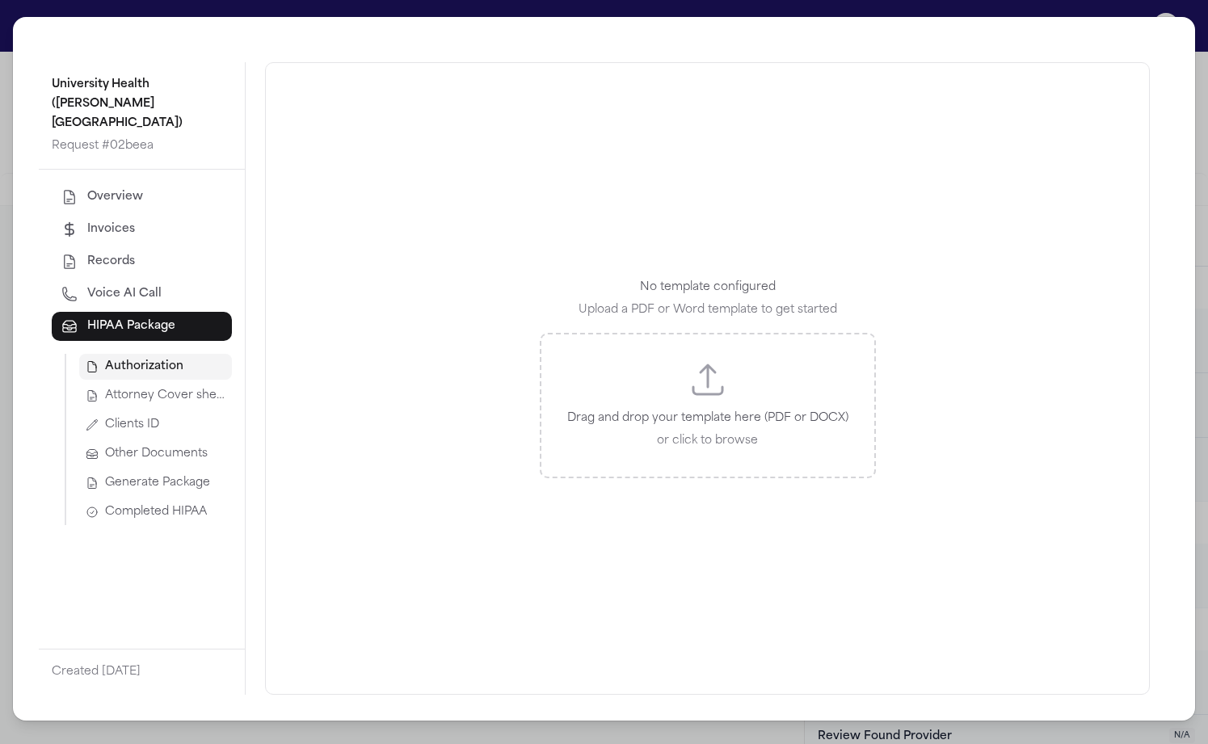
click at [105, 388] on span "Attorney Cover sheet" at bounding box center [165, 396] width 120 height 16
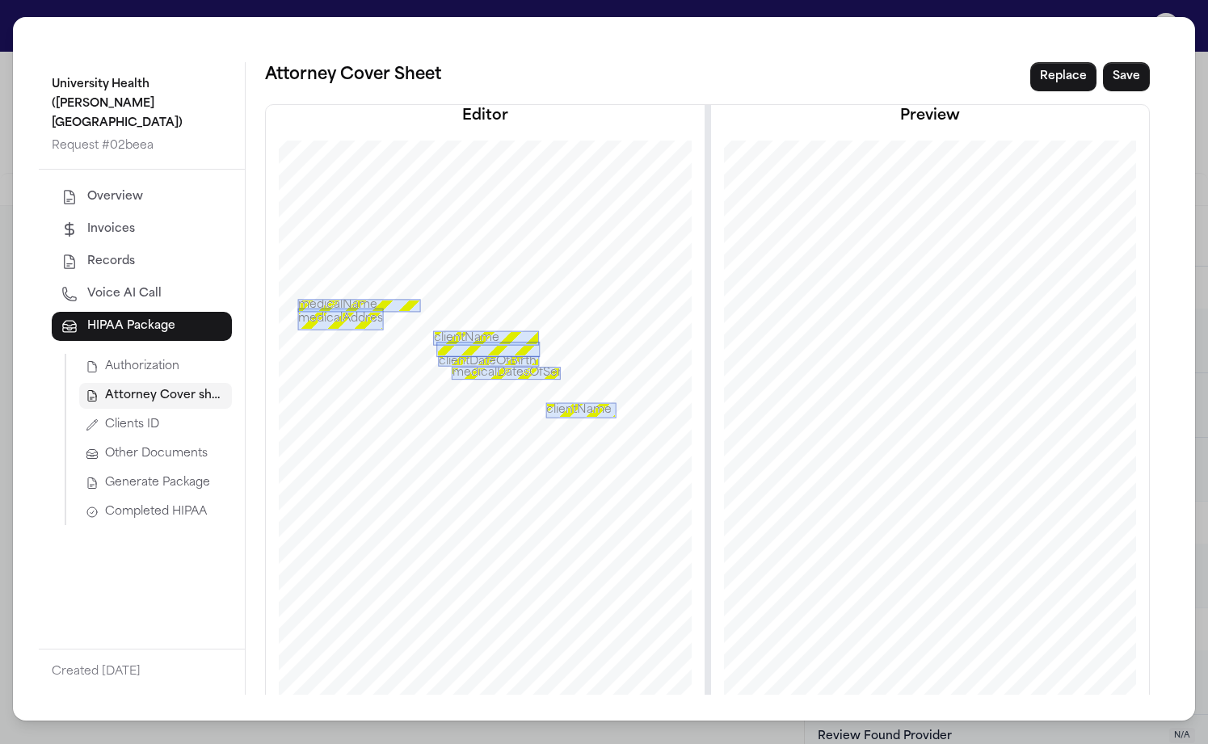
click at [105, 417] on span "Clients ID" at bounding box center [132, 425] width 54 height 16
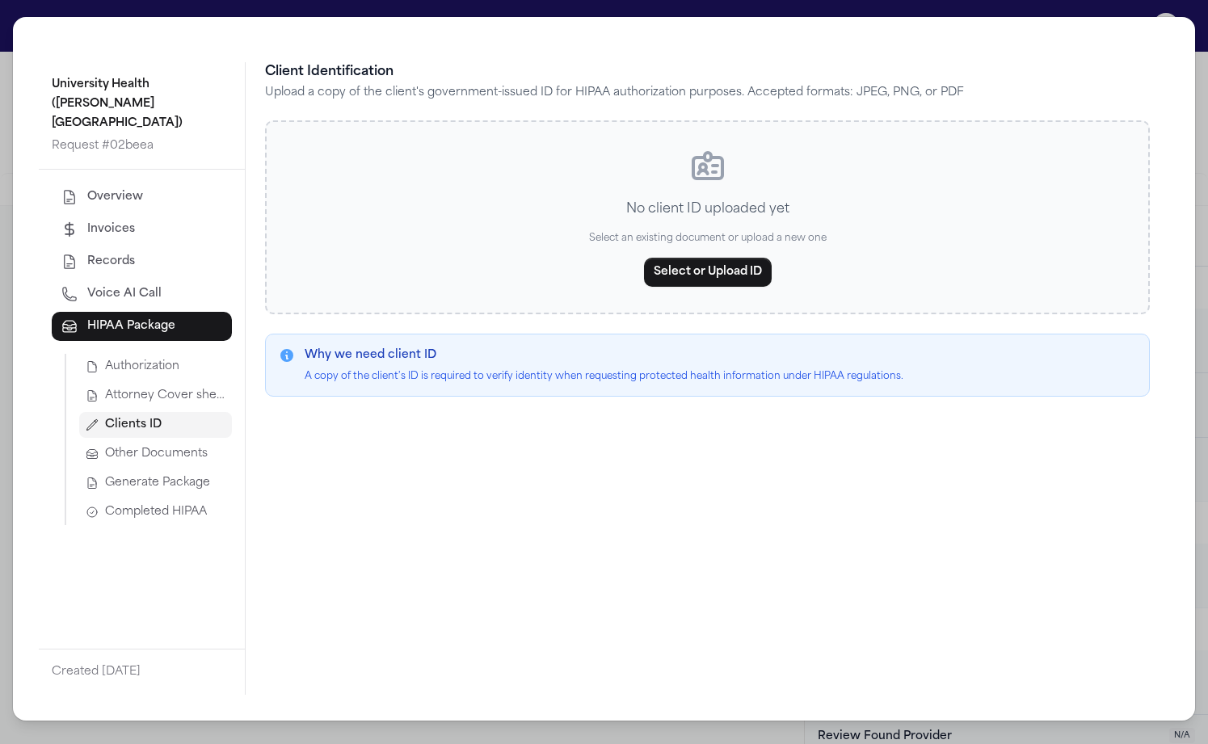
click at [79, 383] on button "Attorney Cover sheet" at bounding box center [155, 396] width 153 height 26
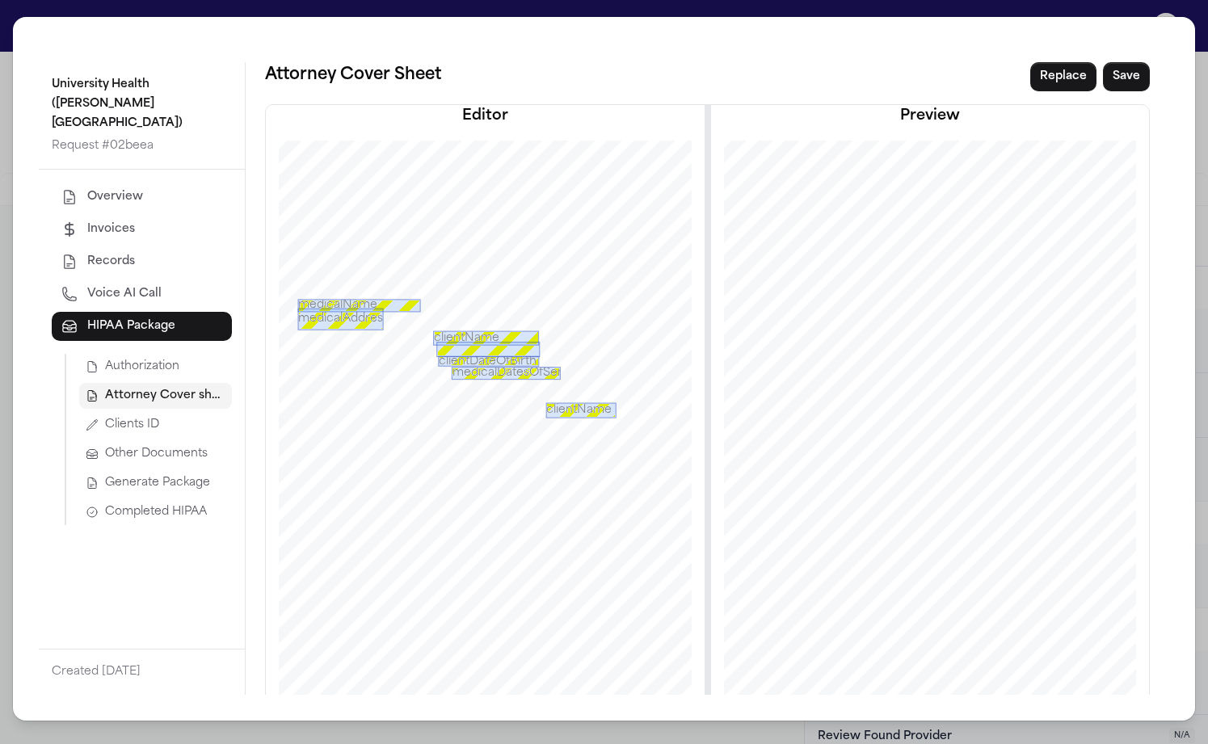
click at [105, 359] on span "Authorization" at bounding box center [142, 367] width 74 height 16
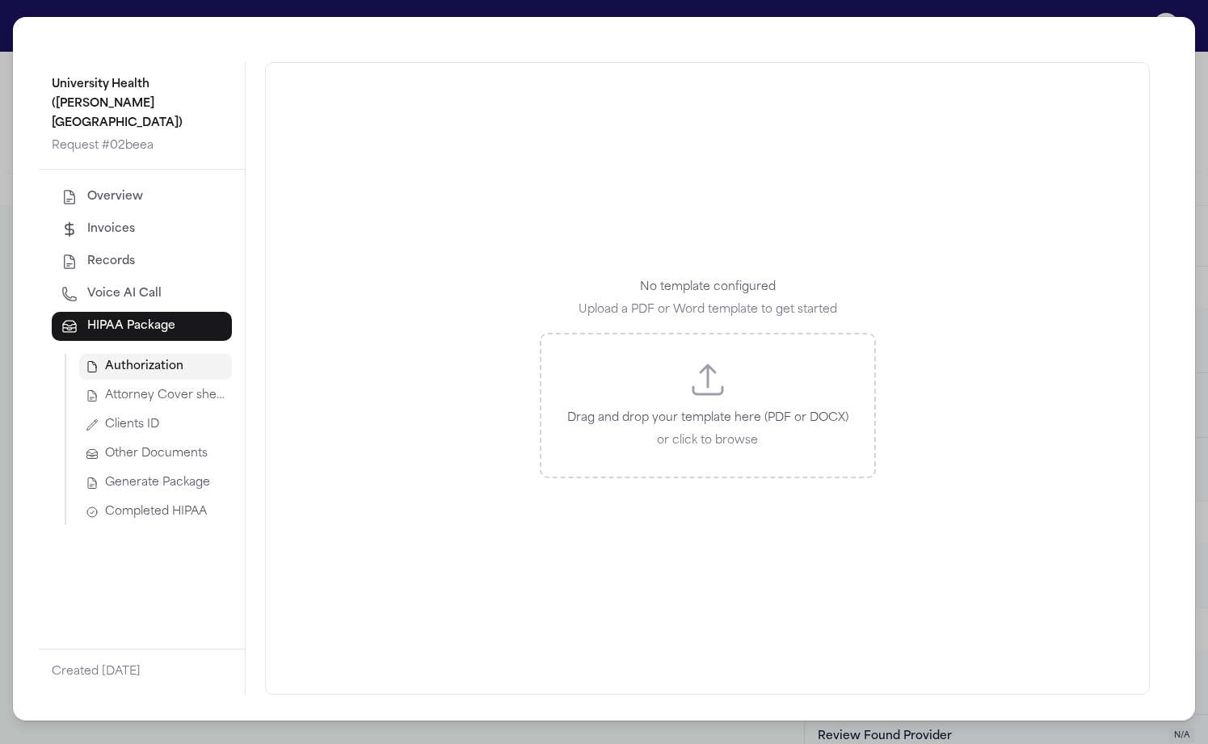
click at [641, 369] on div "Drag and drop your template here (PDF or DOCX) or click to browse" at bounding box center [708, 405] width 336 height 145
